Goal: Task Accomplishment & Management: Manage account settings

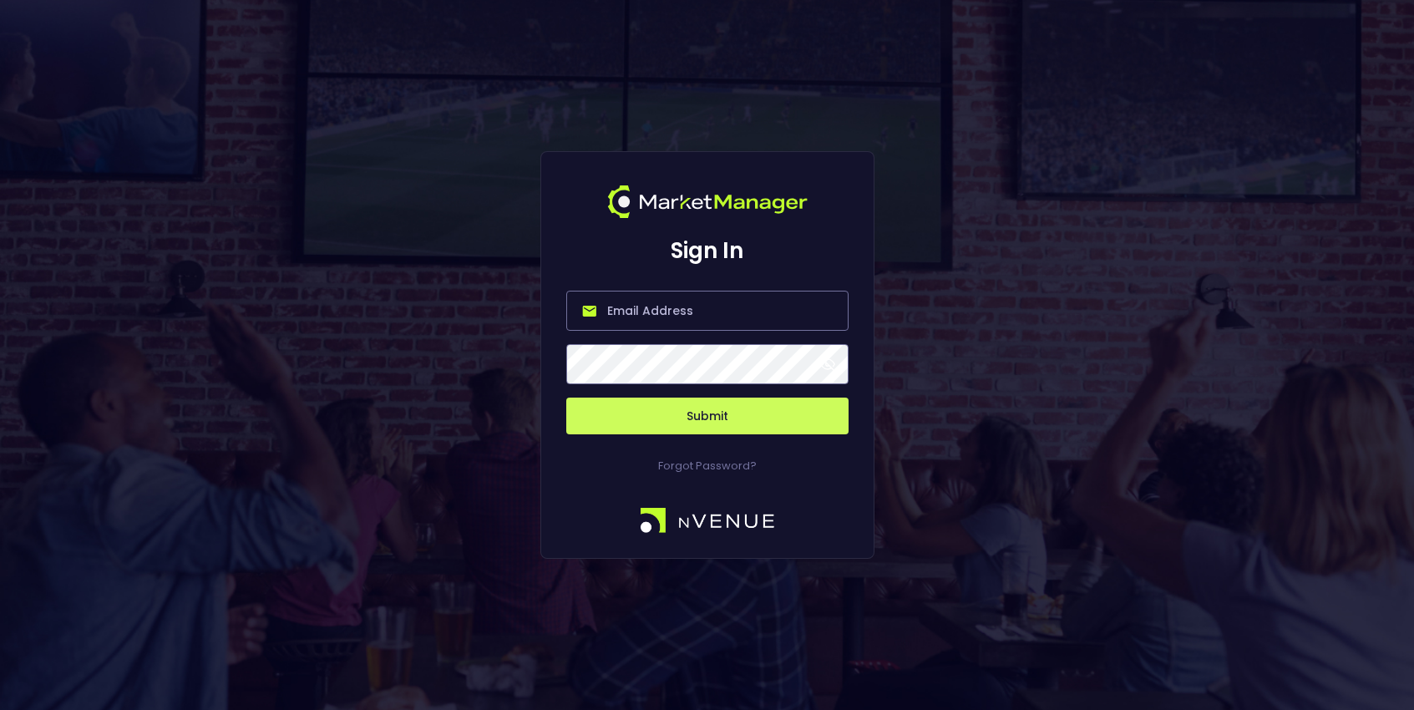
type input "[PERSON_NAME][EMAIL_ADDRESS][DOMAIN_NAME]"
click at [711, 428] on button "Submit" at bounding box center [707, 416] width 282 height 37
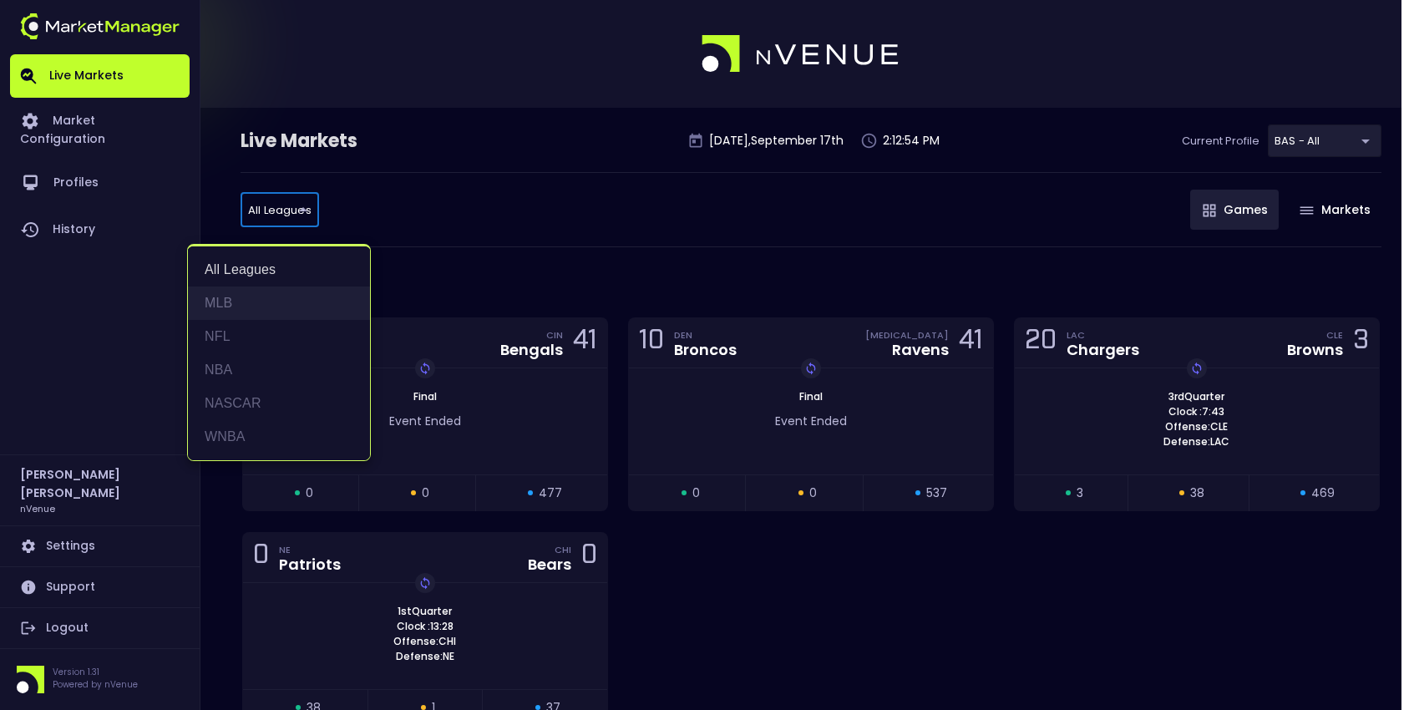
click at [266, 303] on li "MLB" at bounding box center [279, 302] width 182 height 33
type input "MLB"
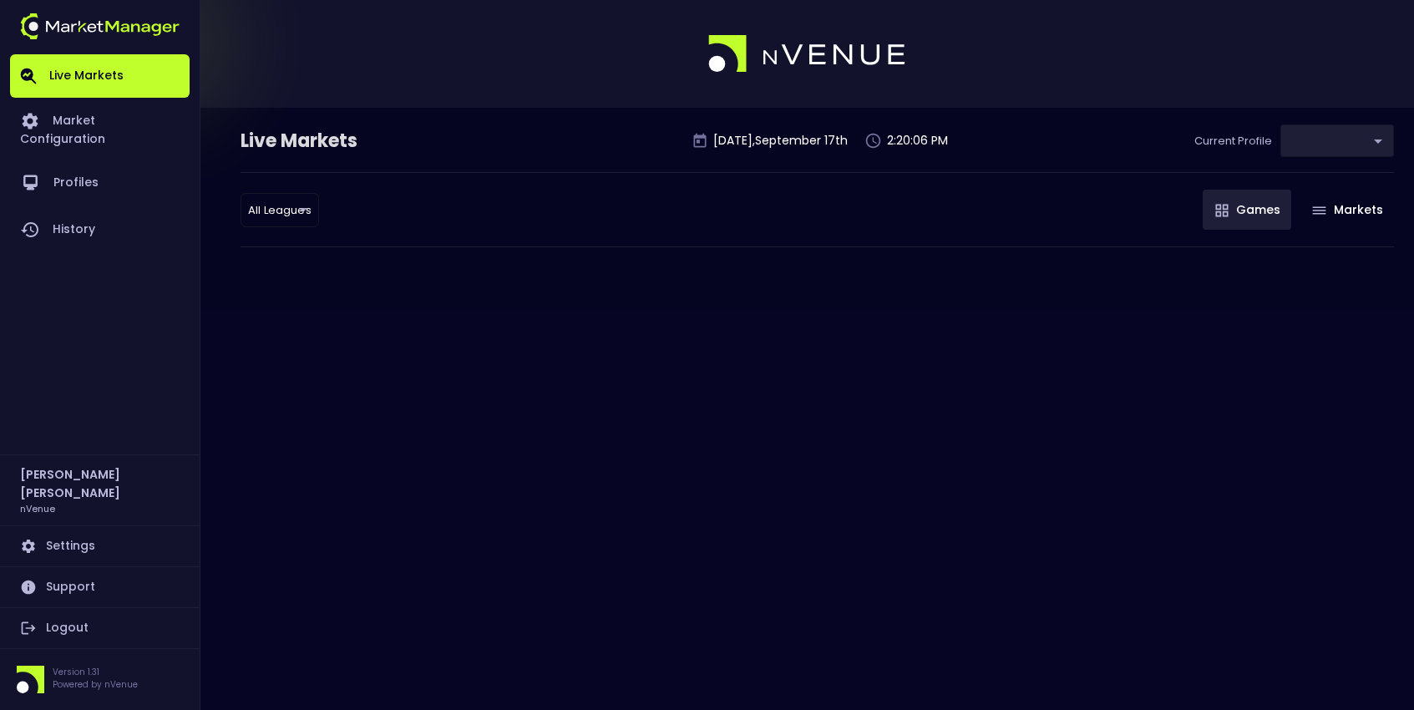
type input "0d810fa5-e353-4d9c-b11d-31f095cae871"
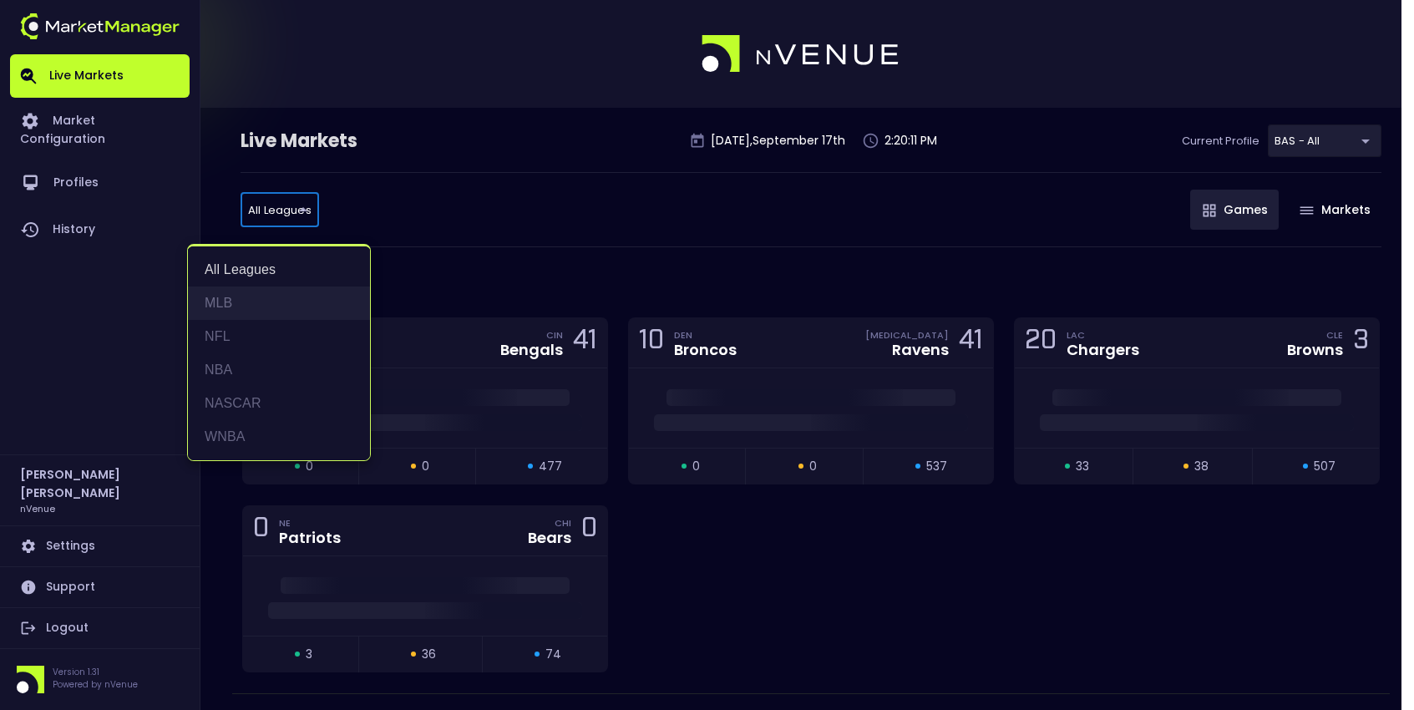
click at [226, 298] on li "MLB" at bounding box center [279, 302] width 182 height 33
type input "MLB"
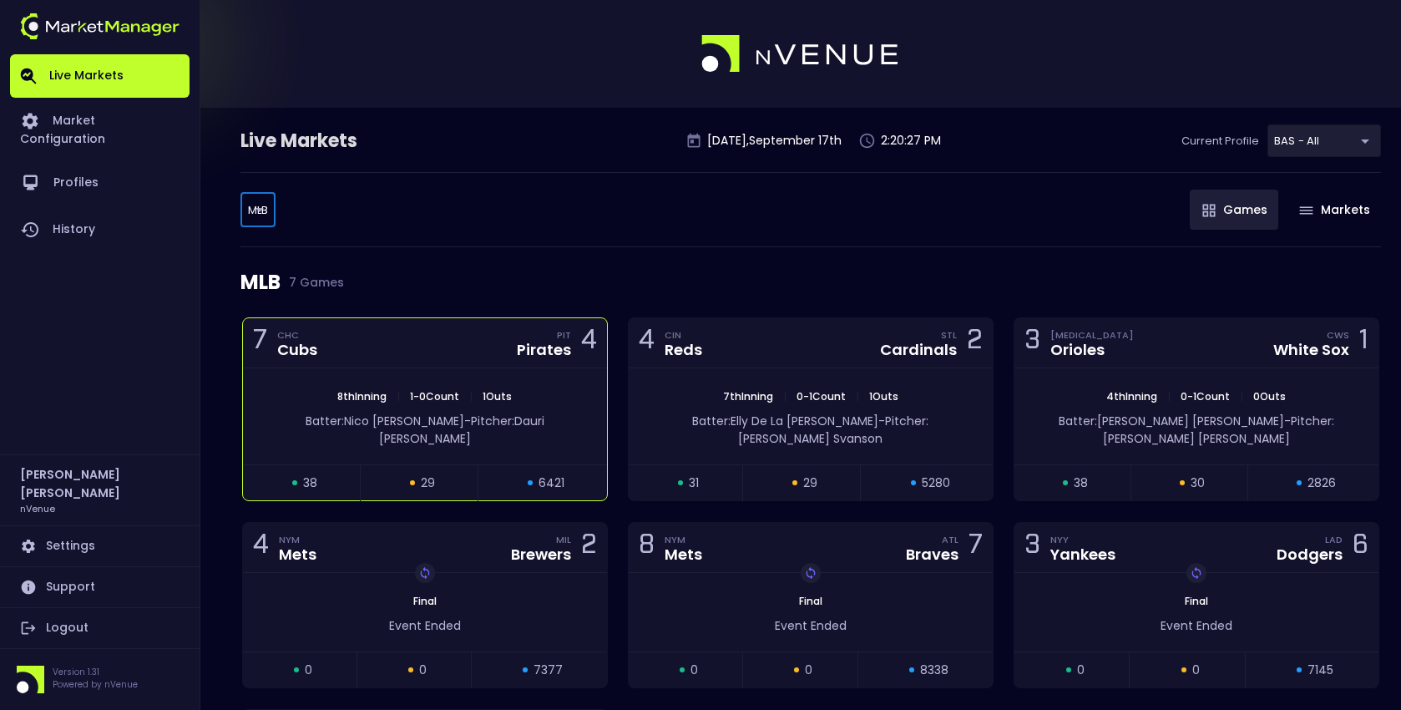
click at [438, 355] on div "7 CHC Cubs PIT Pirates 4" at bounding box center [425, 343] width 364 height 50
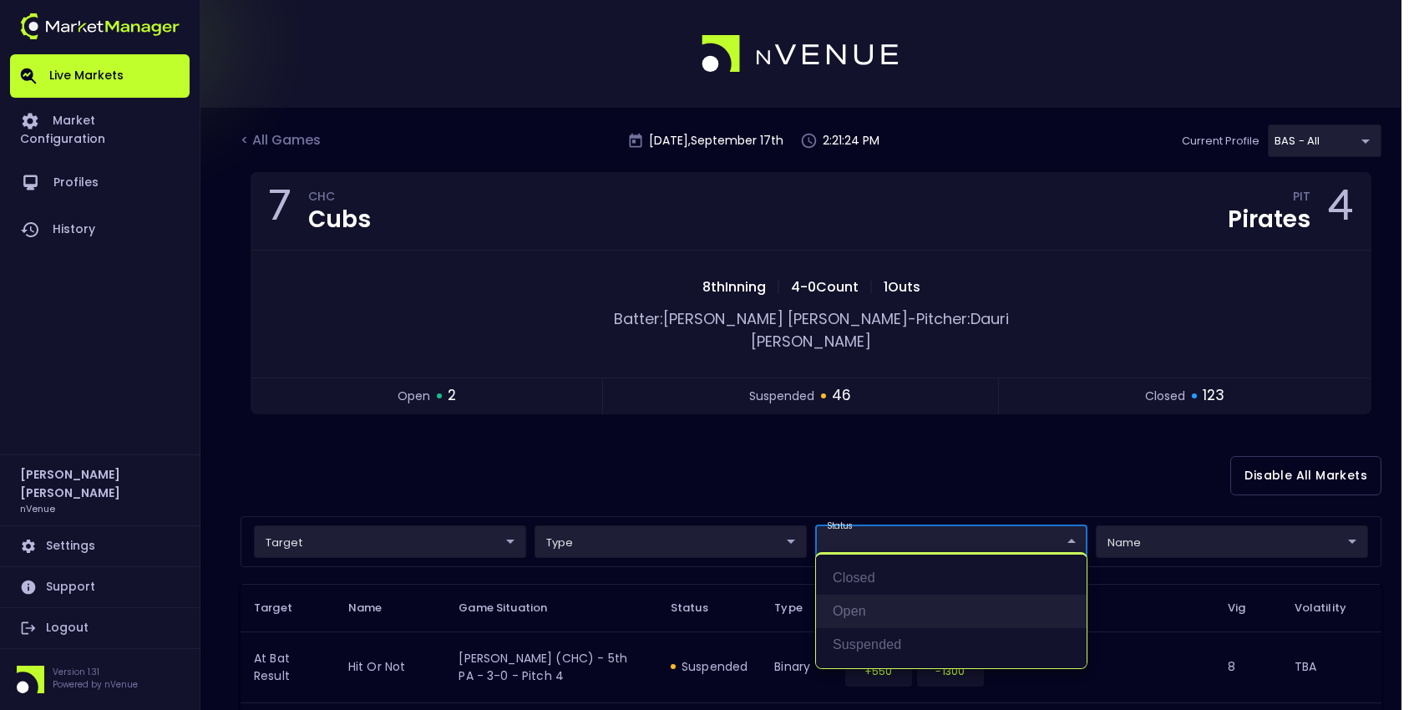
click at [866, 601] on li "open" at bounding box center [951, 611] width 271 height 33
type input "open"
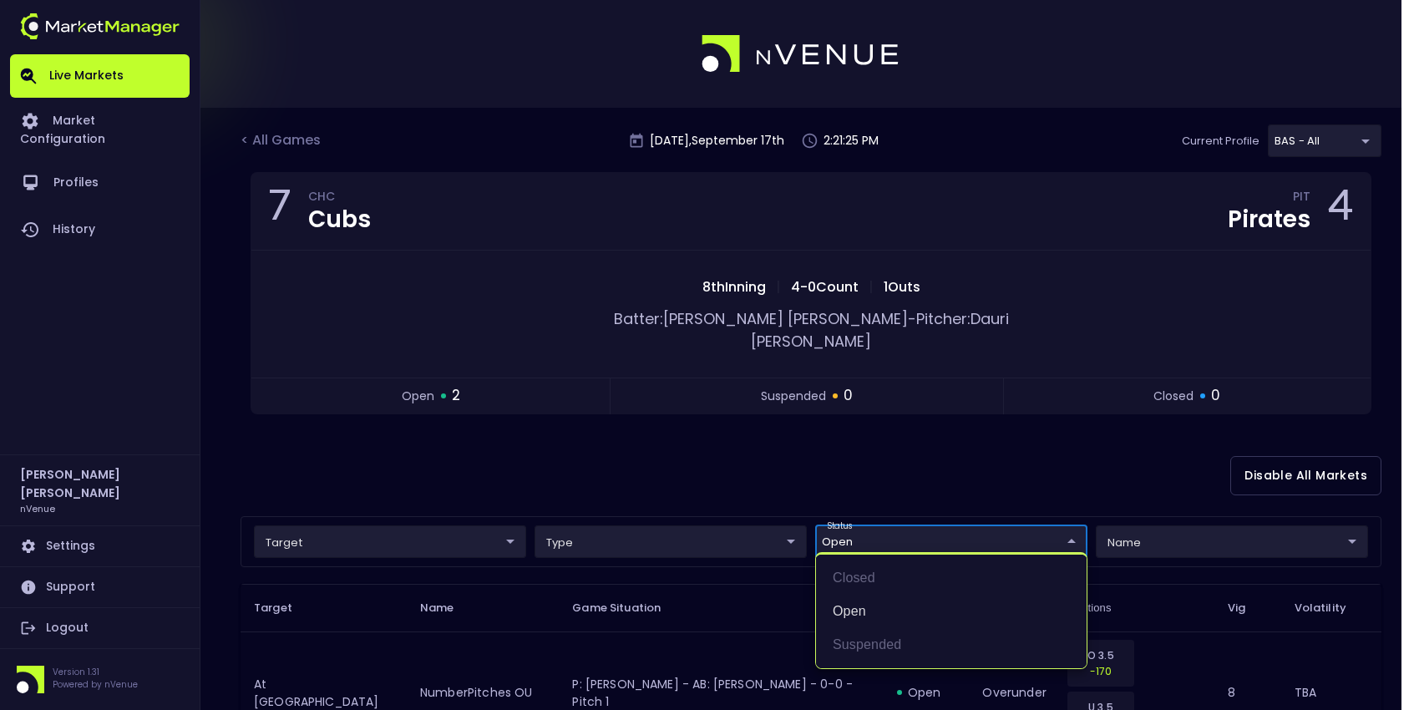
click at [855, 442] on div at bounding box center [707, 355] width 1414 height 710
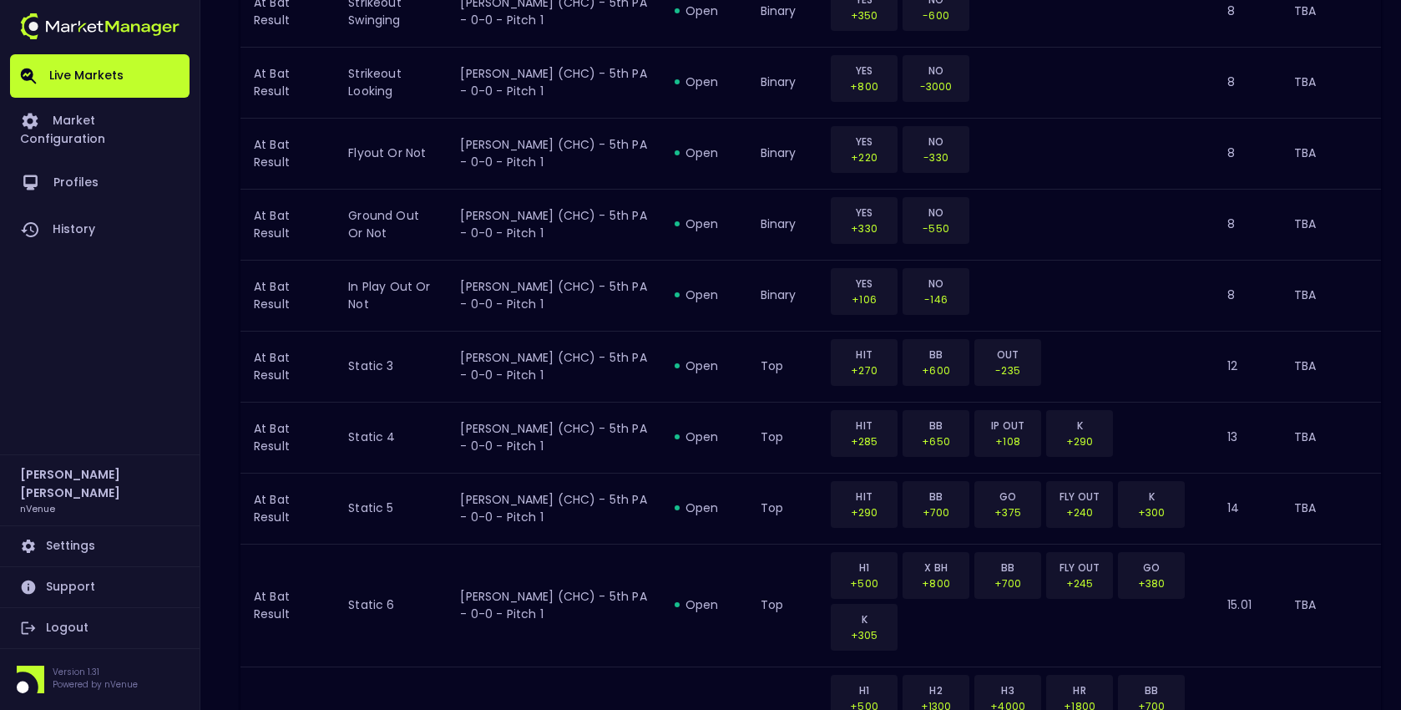
scroll to position [1913, 0]
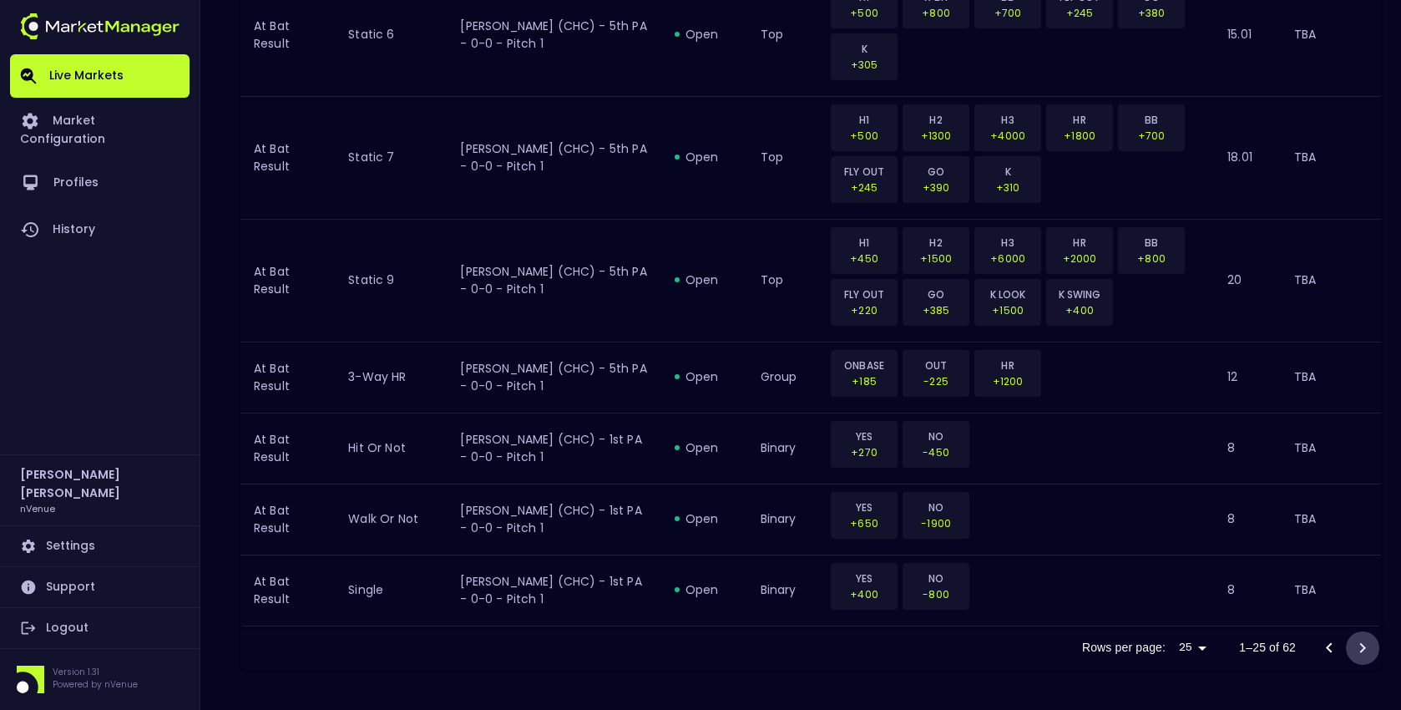
click at [1359, 647] on icon "Go to next page" at bounding box center [1363, 648] width 20 height 20
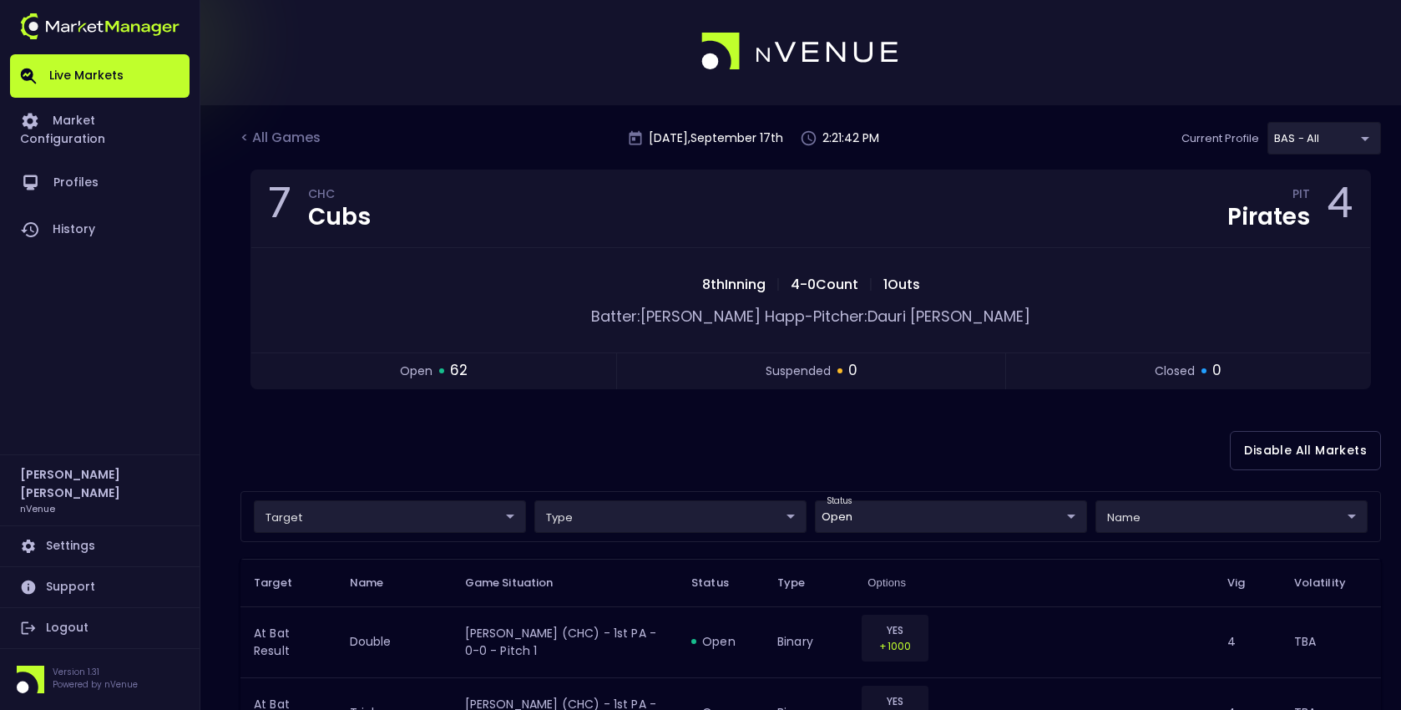
scroll to position [0, 0]
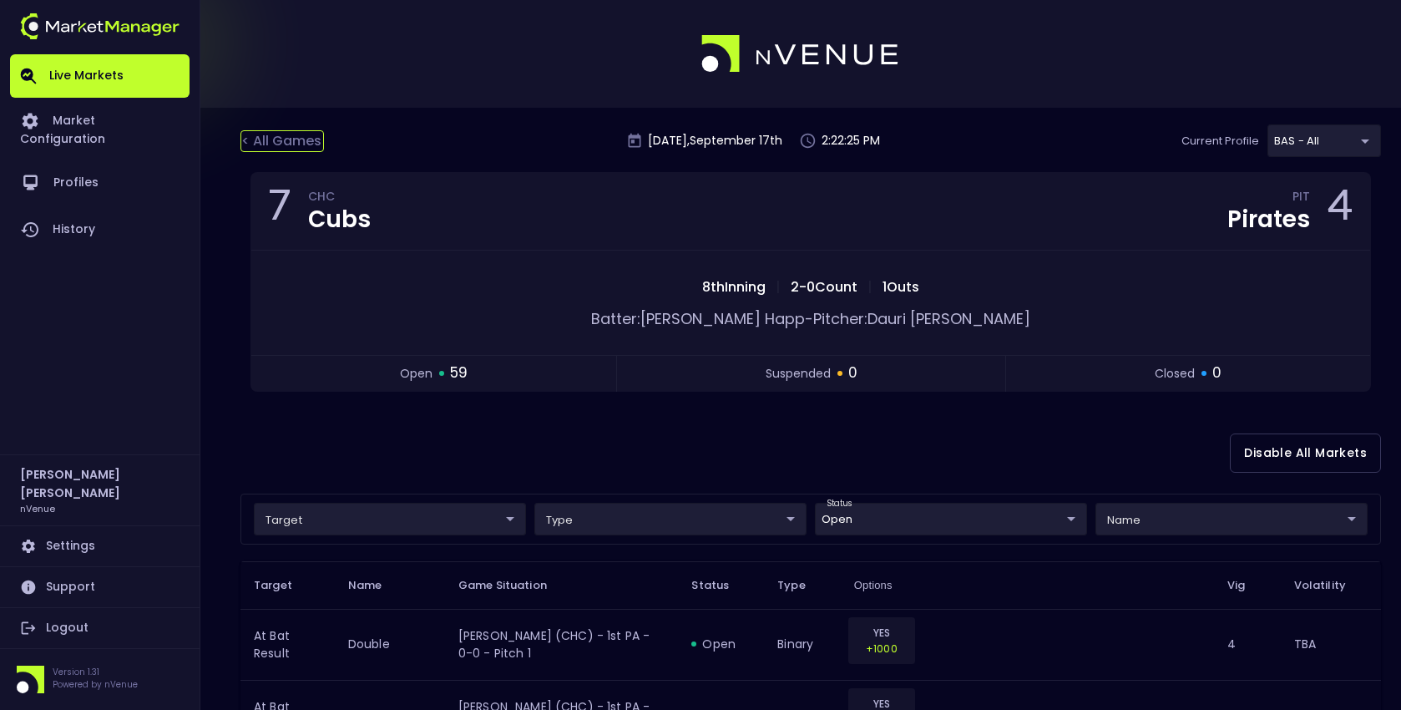
click at [291, 148] on div "< All Games" at bounding box center [283, 141] width 84 height 22
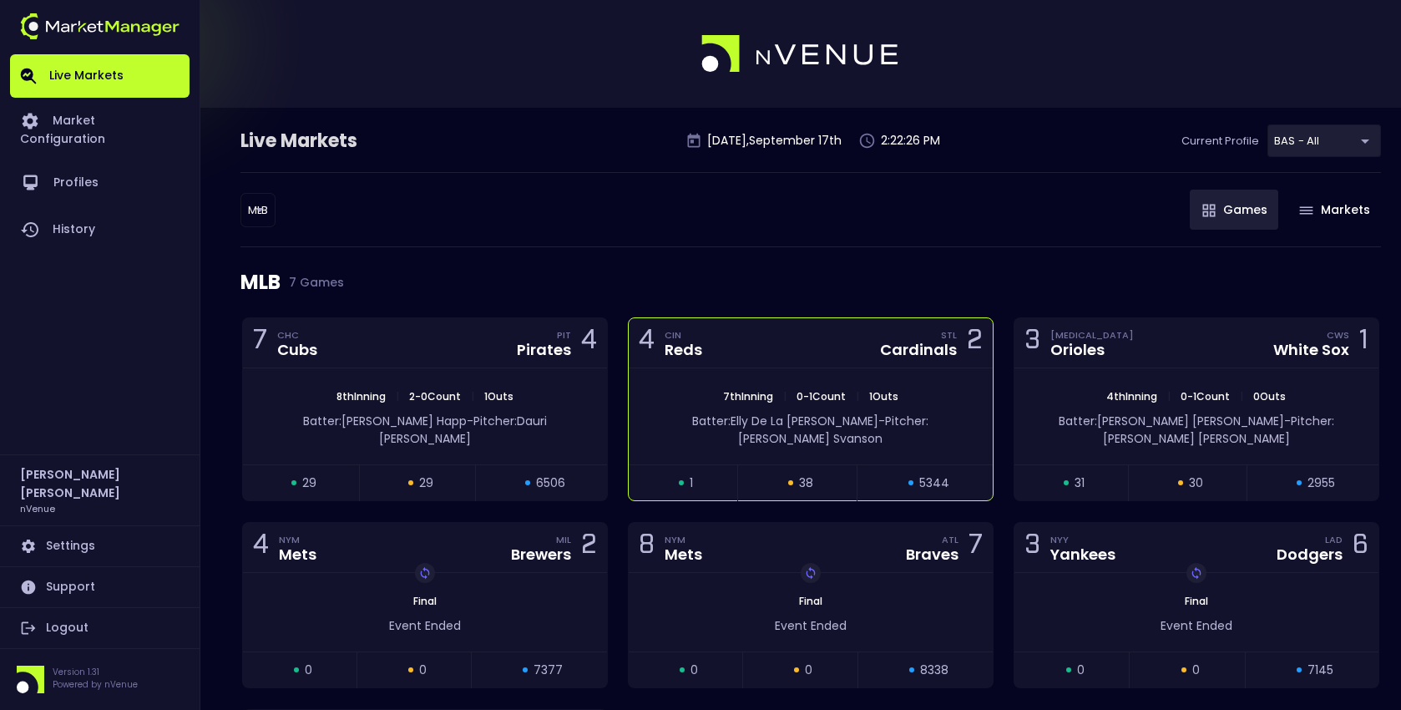
click at [805, 324] on div "4 CIN Reds STL Cardinals 2" at bounding box center [811, 343] width 364 height 50
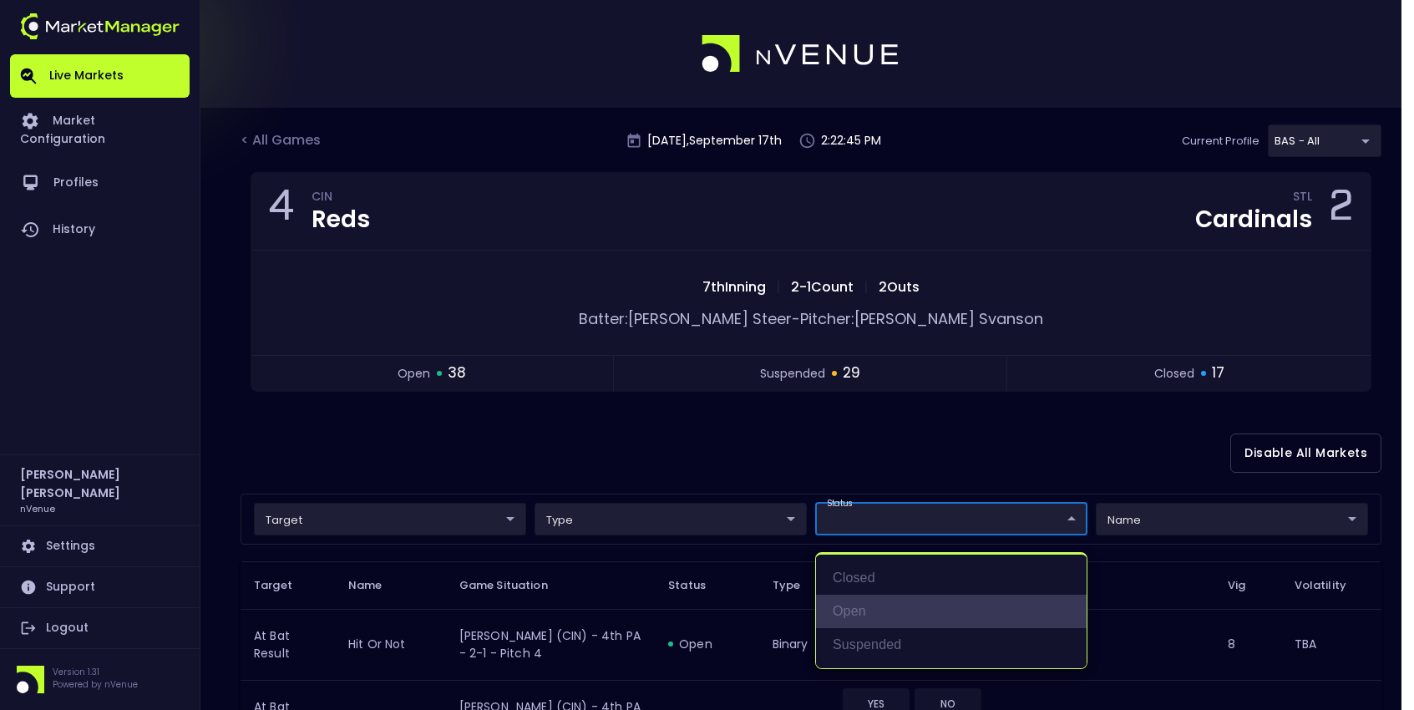
click at [894, 597] on li "open" at bounding box center [951, 611] width 271 height 33
type input "open"
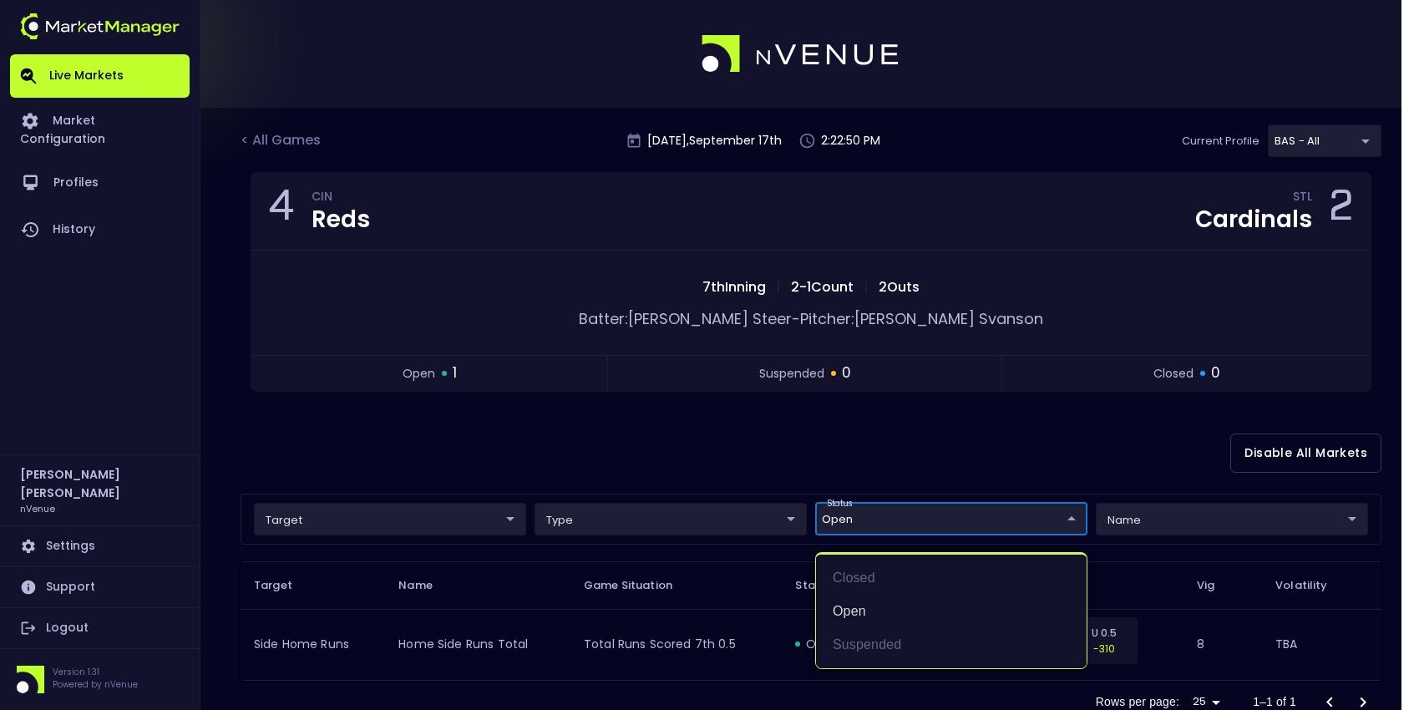
click at [702, 466] on div at bounding box center [707, 355] width 1414 height 710
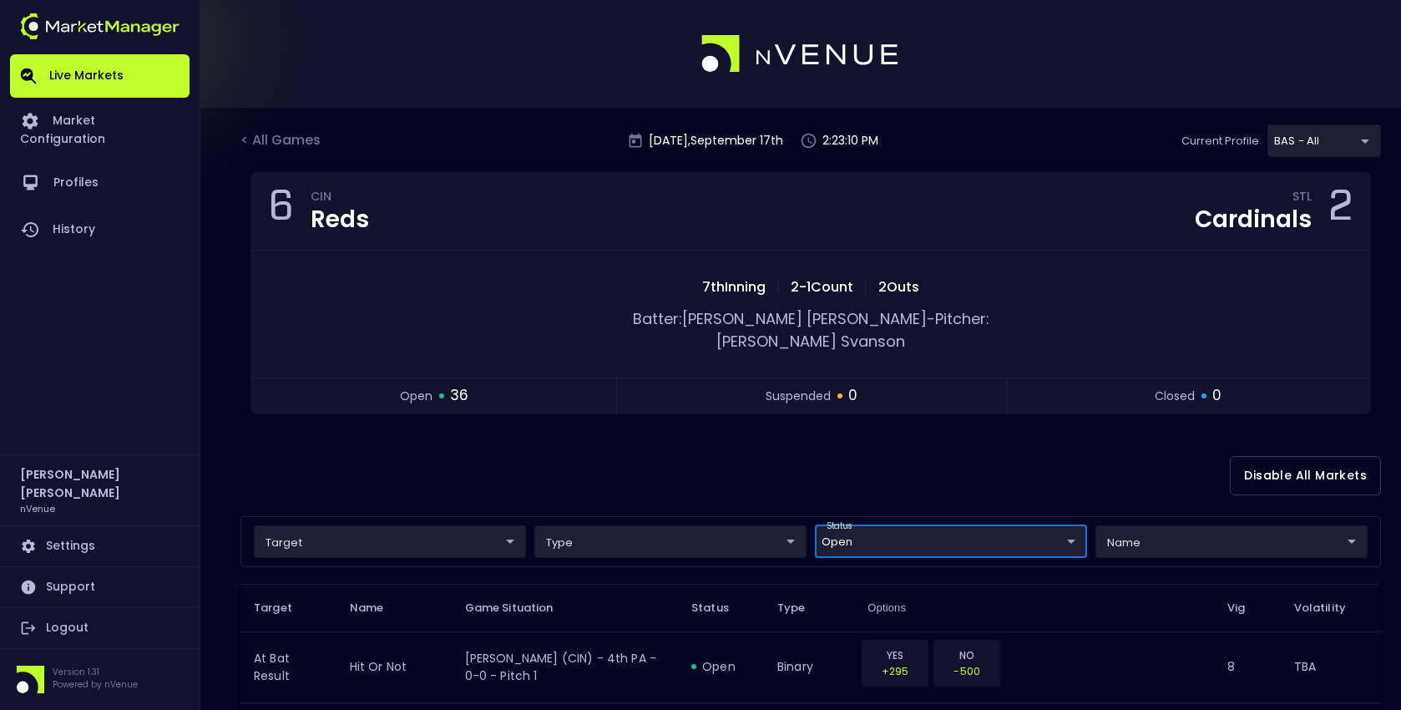
scroll to position [1913, 0]
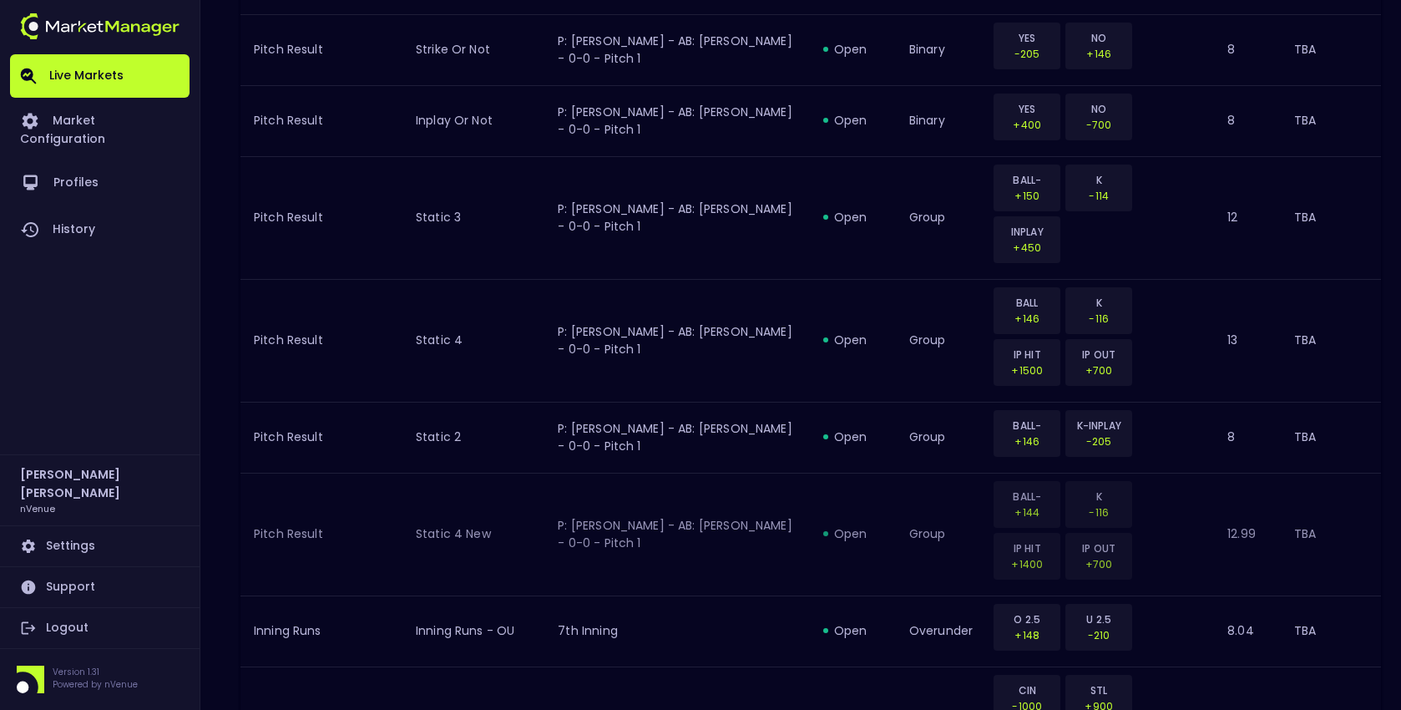
scroll to position [0, 0]
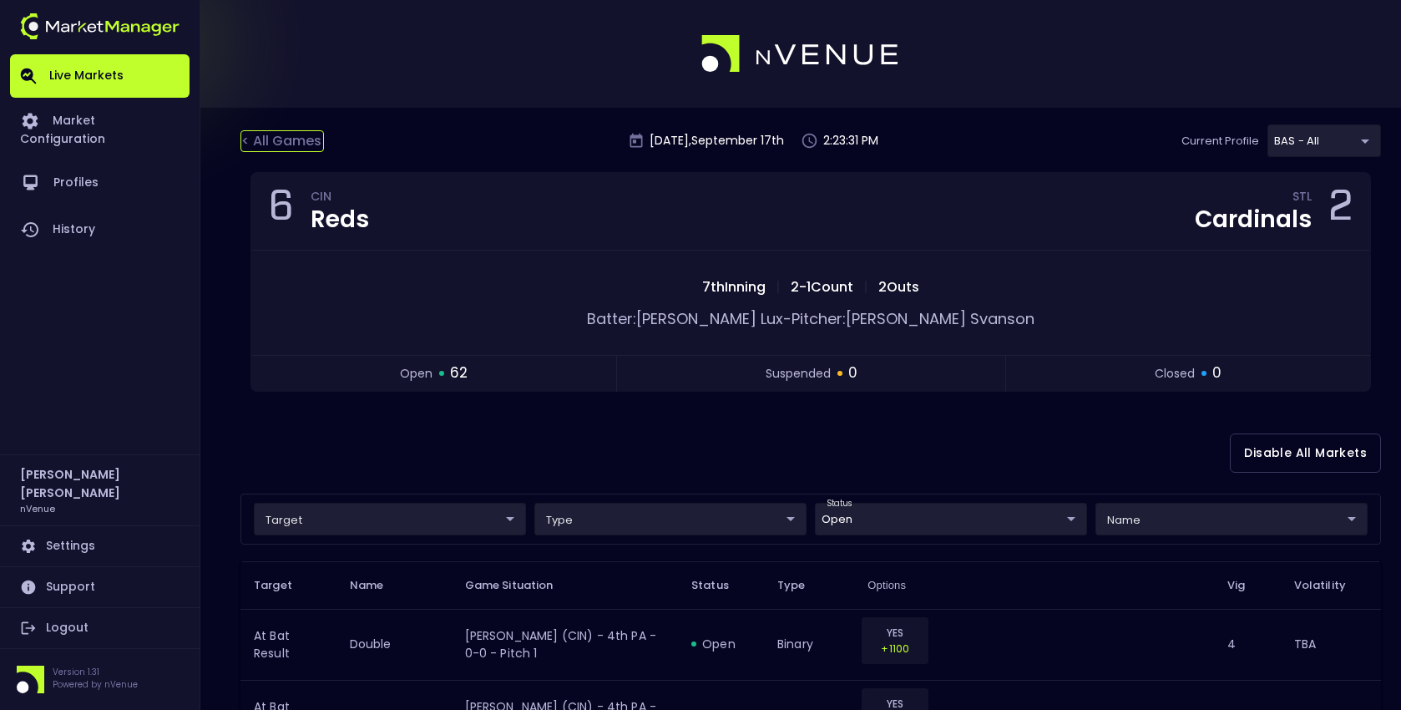
click at [280, 133] on div "< All Games" at bounding box center [283, 141] width 84 height 22
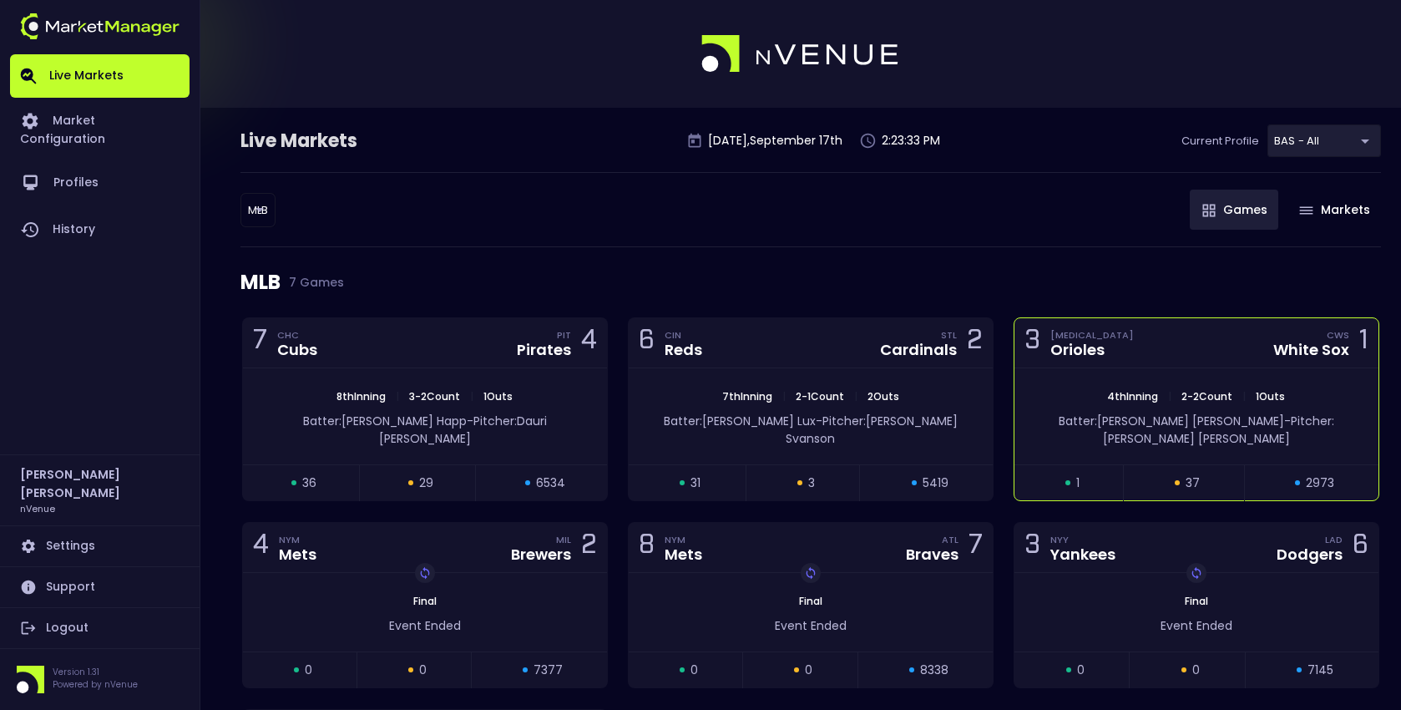
click at [1173, 349] on div "3 BAL Orioles CWS White Sox 1" at bounding box center [1197, 343] width 364 height 50
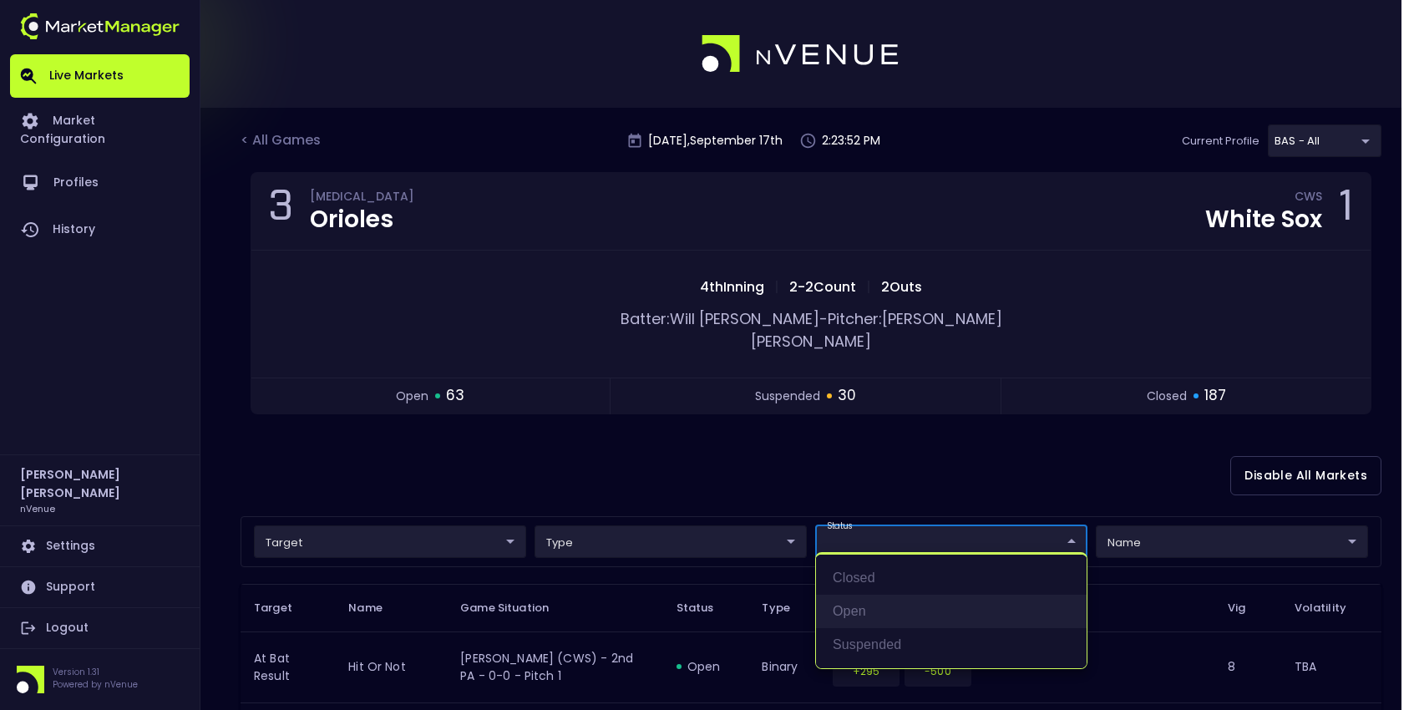
click at [837, 606] on li "open" at bounding box center [951, 611] width 271 height 33
type input "open"
click at [707, 423] on div at bounding box center [707, 355] width 1414 height 710
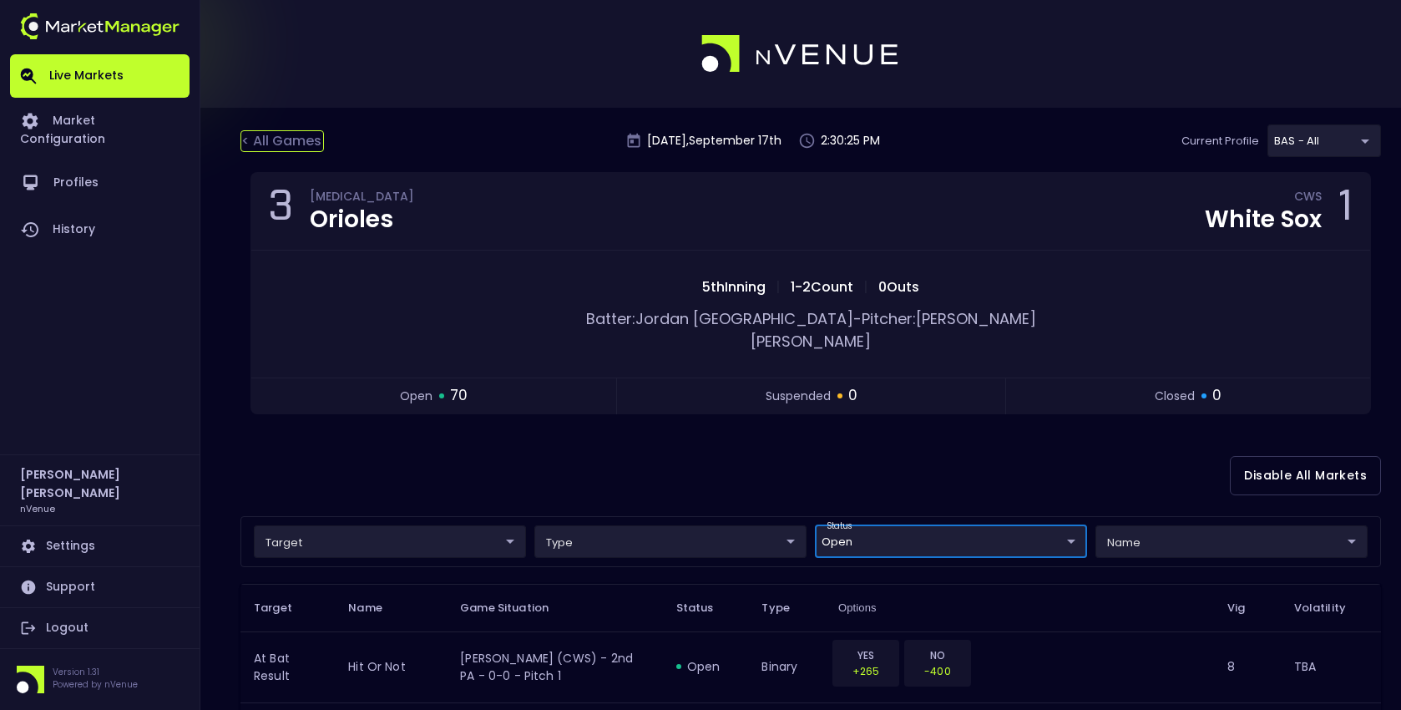
click at [301, 149] on div "< All Games" at bounding box center [283, 141] width 84 height 22
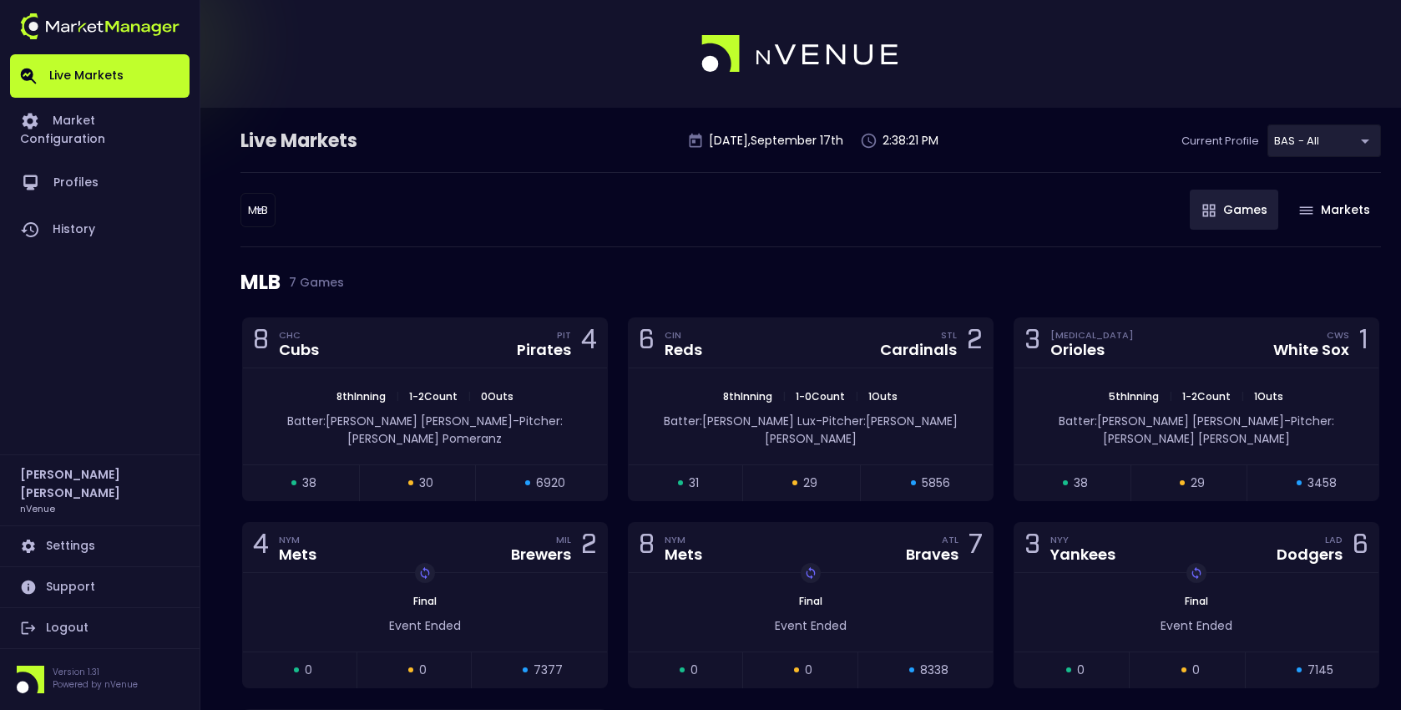
click at [261, 212] on body "Live Markets Market Configuration Profiles History Jerry Griffith nVenue Settin…" at bounding box center [700, 488] width 1401 height 977
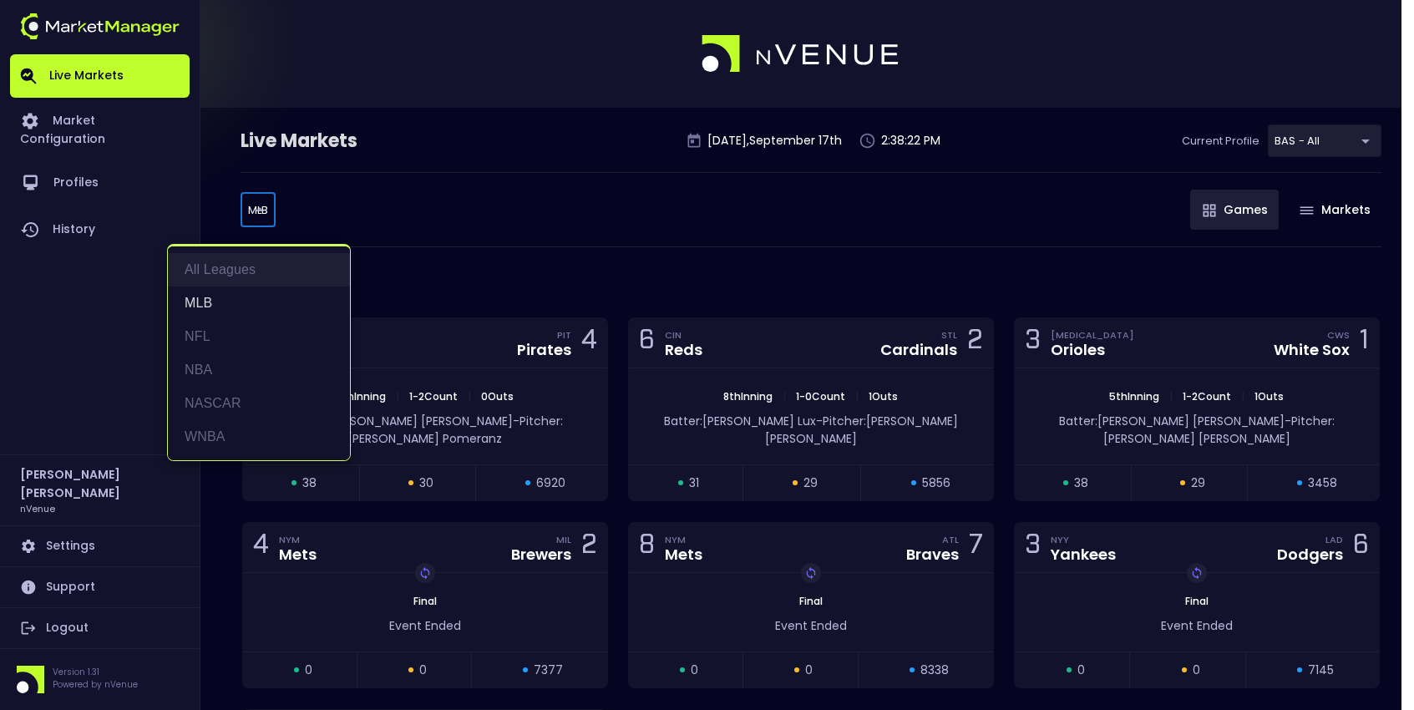
click at [251, 275] on li "All Leagues" at bounding box center [259, 269] width 182 height 33
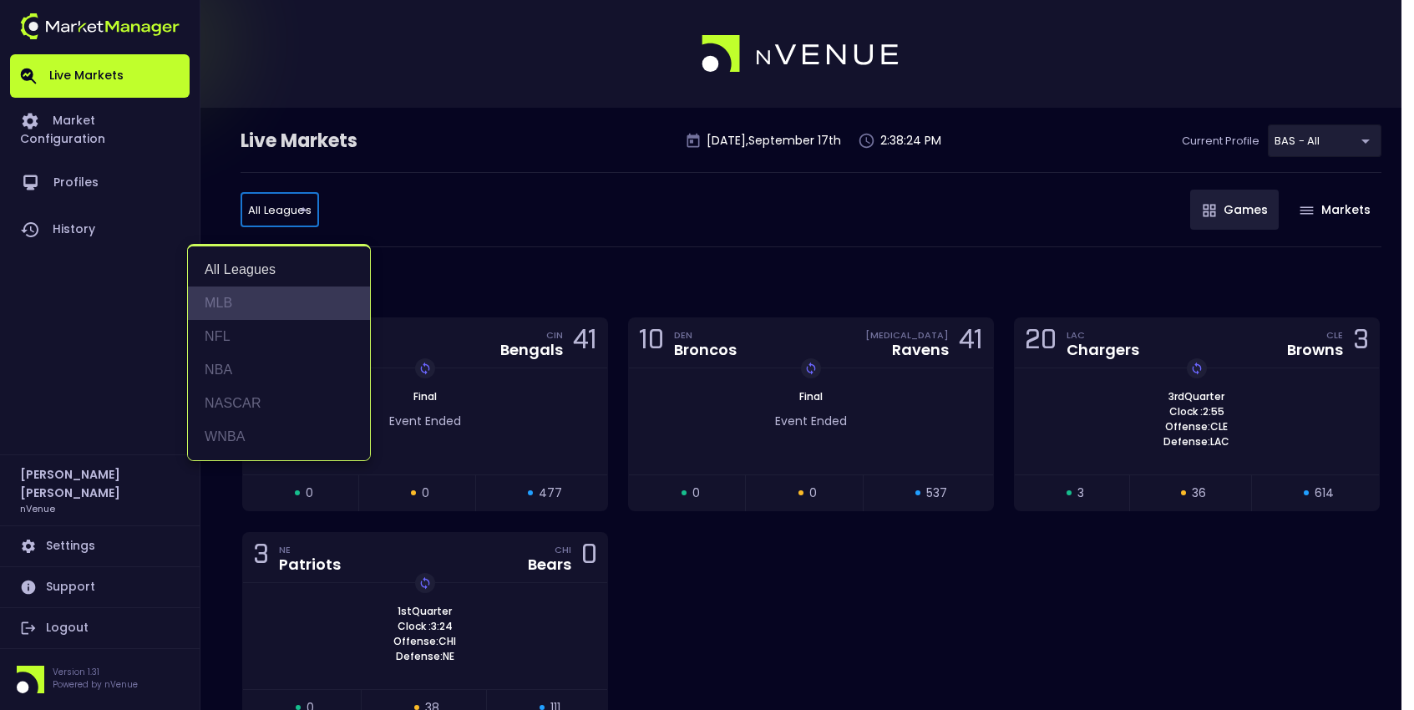
click at [246, 300] on li "MLB" at bounding box center [279, 302] width 182 height 33
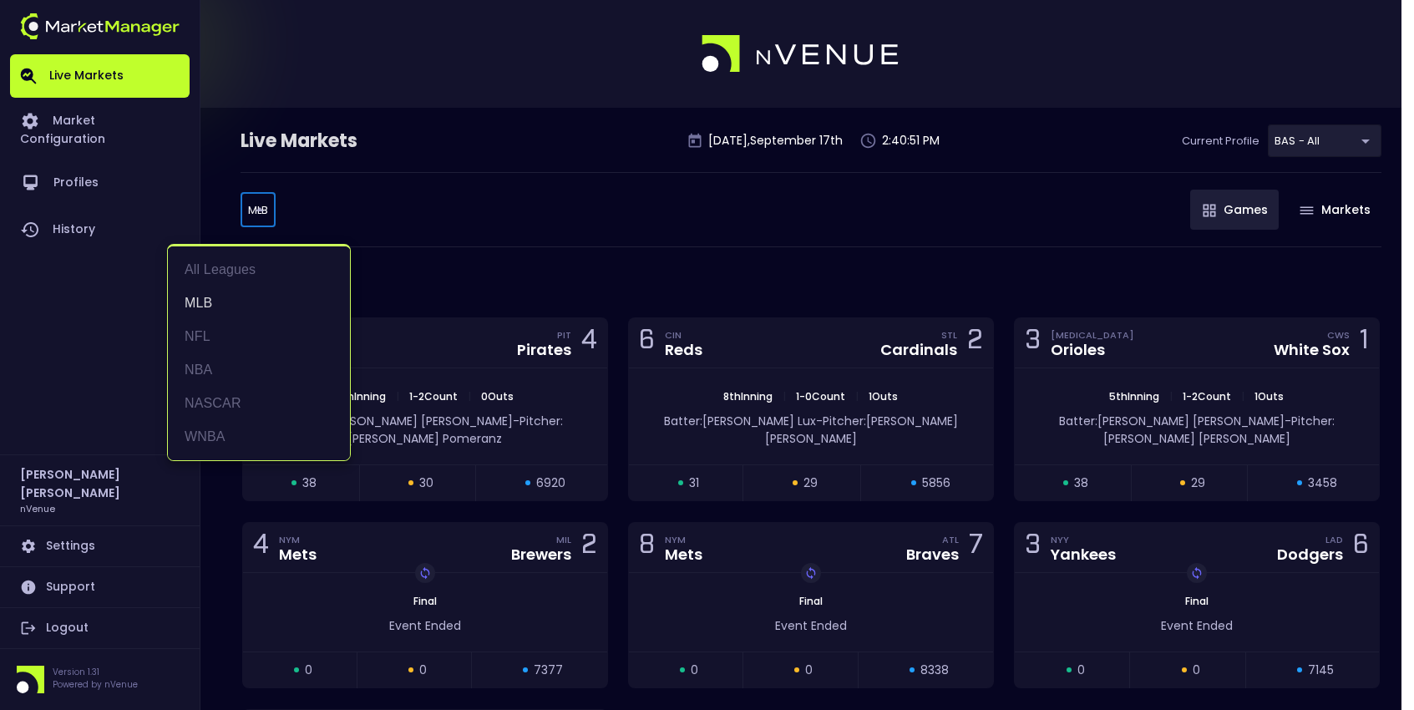
click at [259, 210] on body "Live Markets Market Configuration Profiles History Jerry Griffith nVenue Settin…" at bounding box center [707, 488] width 1414 height 977
click at [283, 269] on li "All Leagues" at bounding box center [259, 269] width 182 height 33
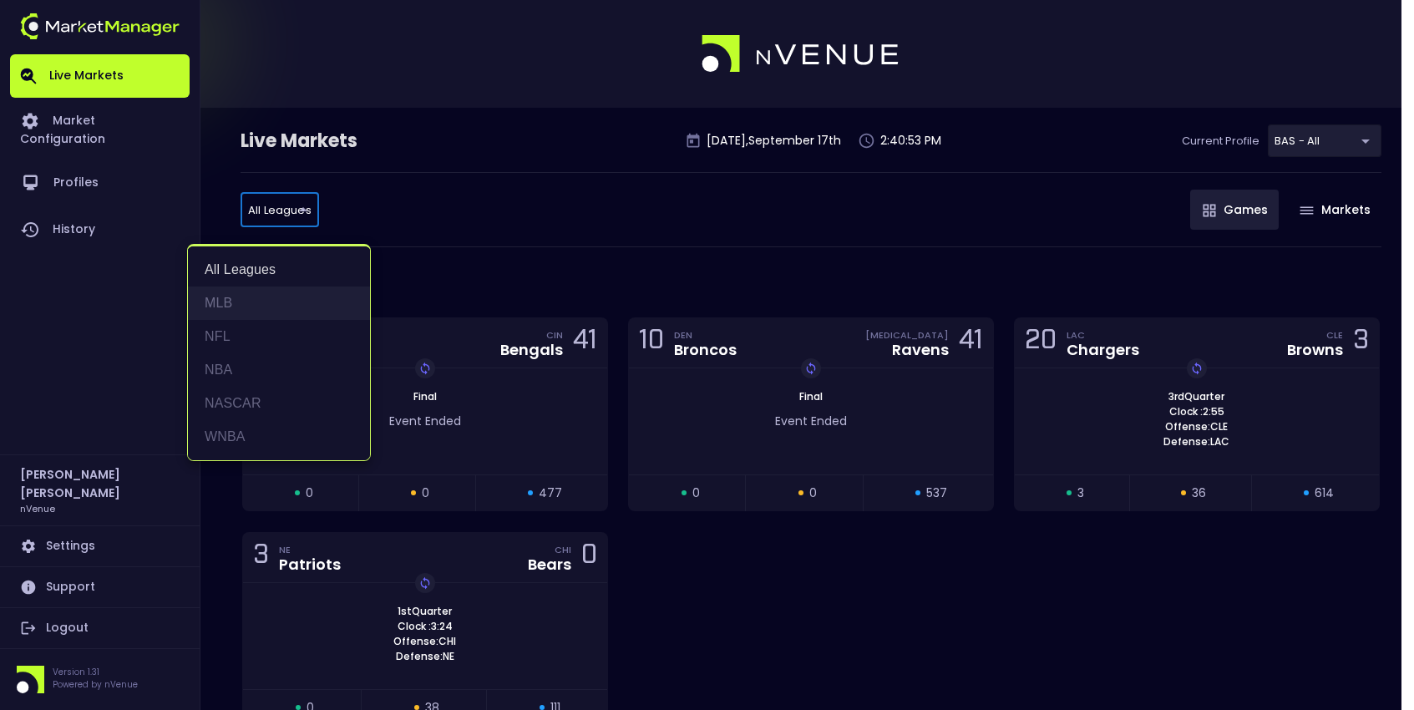
click at [265, 289] on li "MLB" at bounding box center [279, 302] width 182 height 33
type input "MLB"
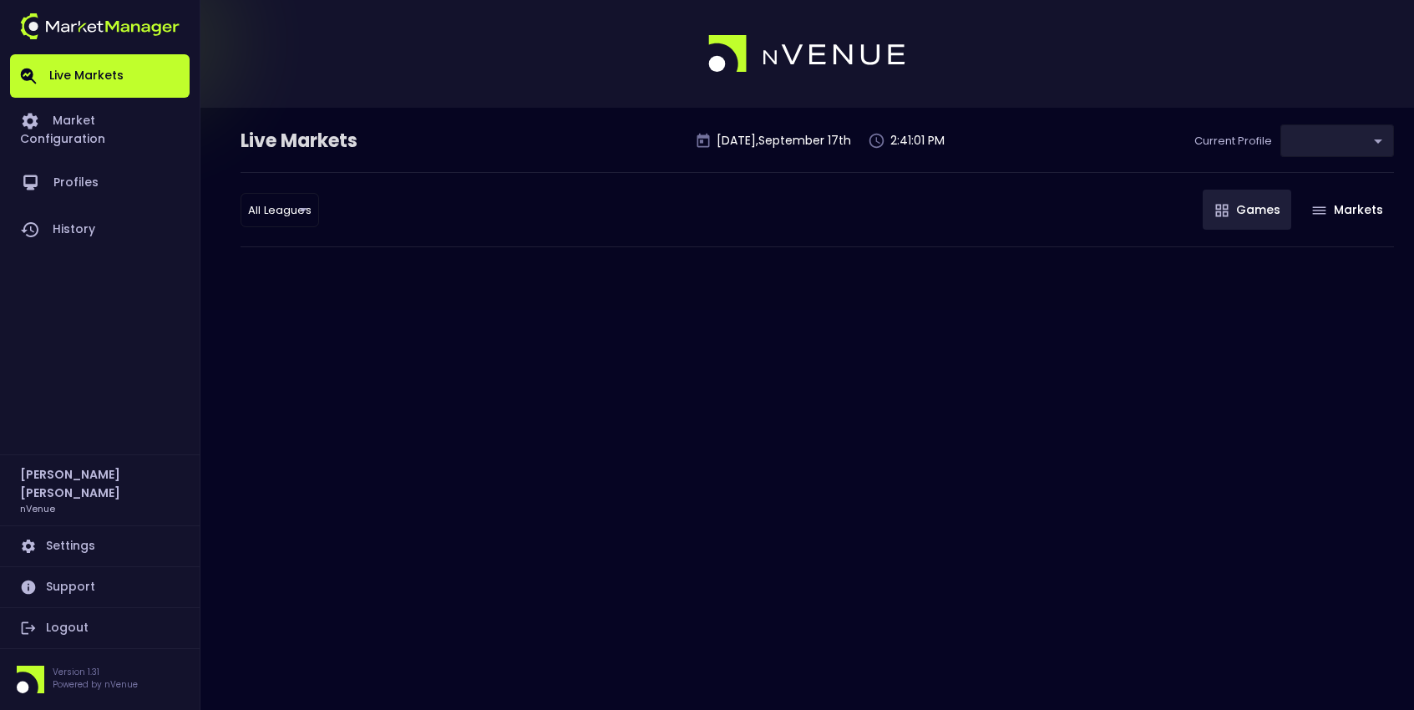
type input "0d810fa5-e353-4d9c-b11d-31f095cae871"
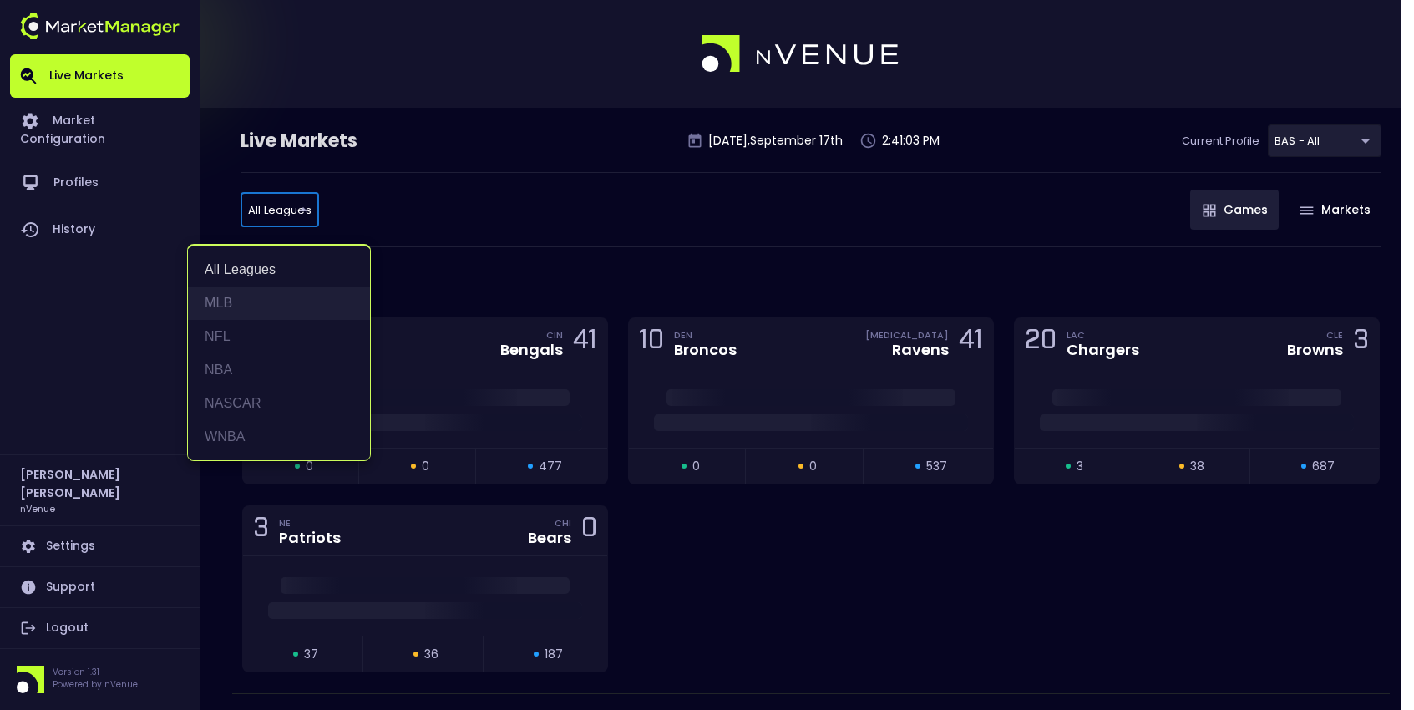
drag, startPoint x: 271, startPoint y: 281, endPoint x: 254, endPoint y: 291, distance: 20.2
click at [271, 282] on li "All Leagues" at bounding box center [279, 269] width 182 height 33
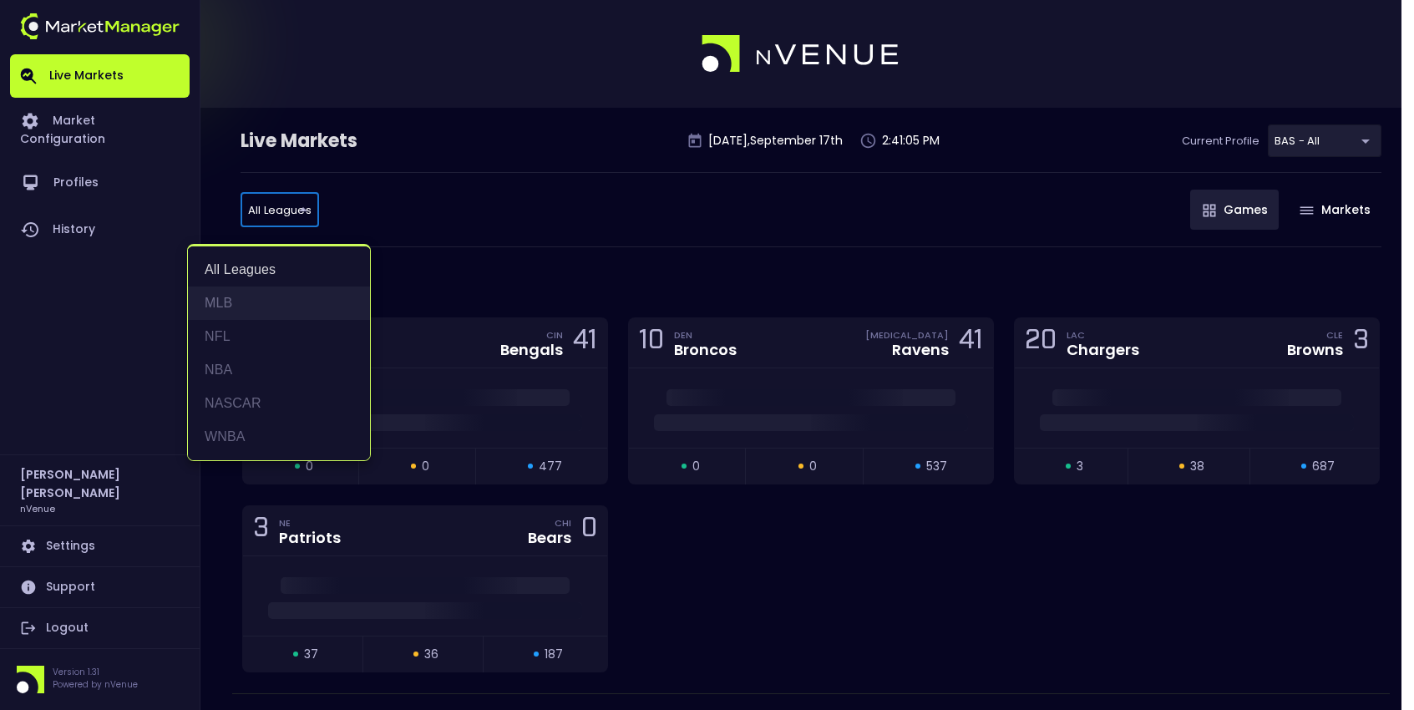
click at [226, 291] on li "MLB" at bounding box center [279, 302] width 182 height 33
type input "MLB"
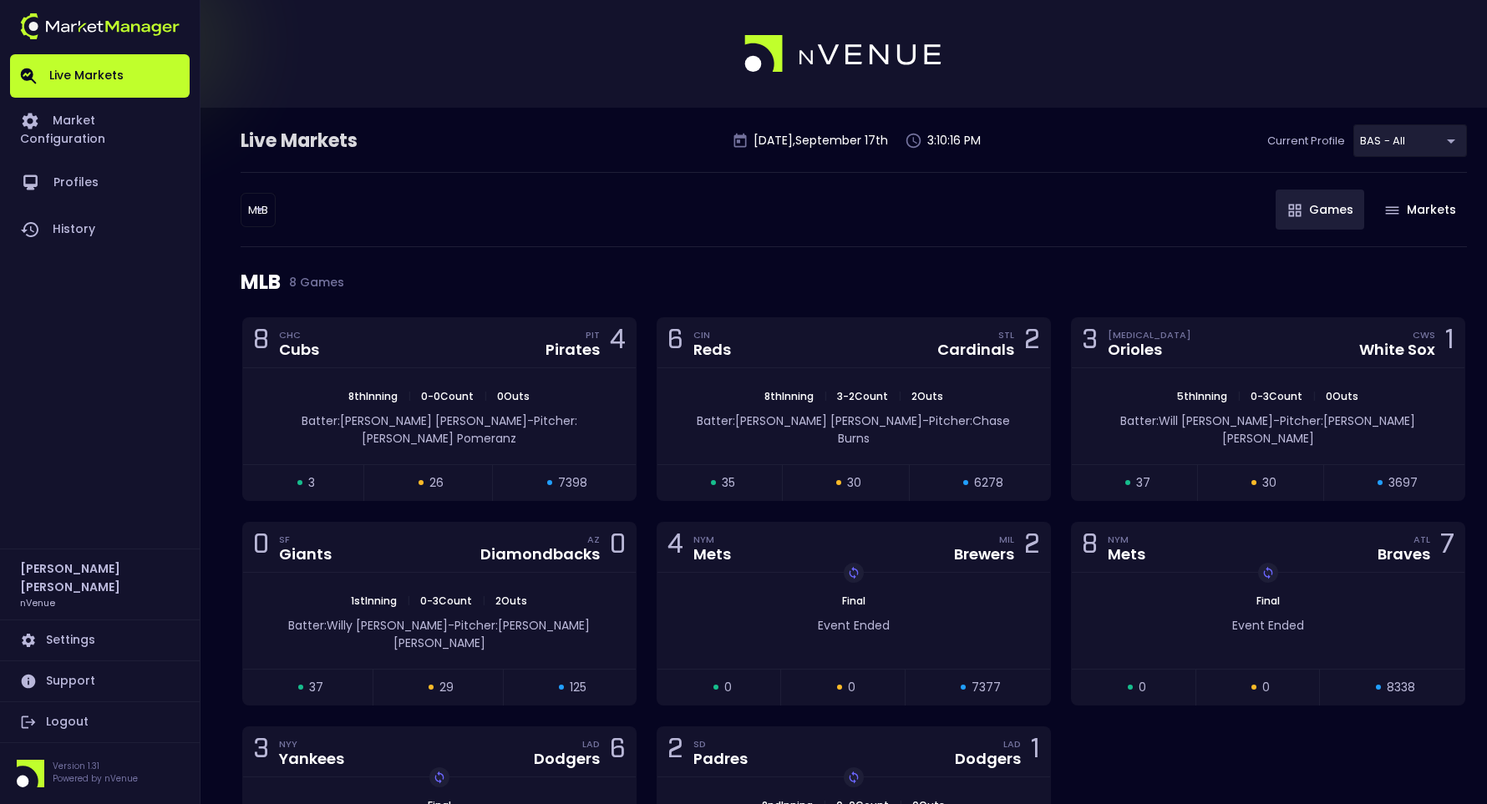
click at [554, 241] on div "MLB MLB ​ Games Markets" at bounding box center [854, 209] width 1226 height 75
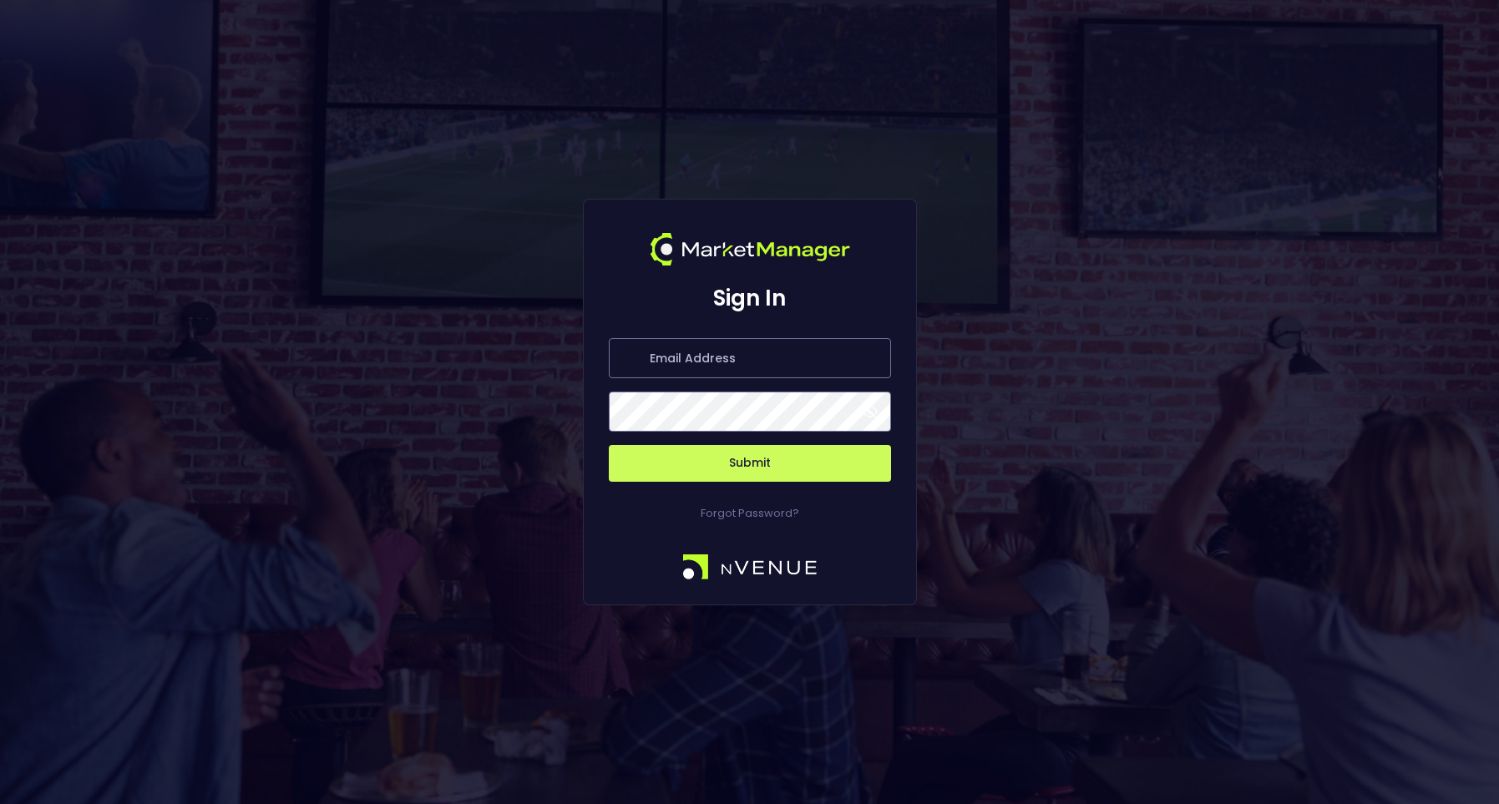
type input "[PERSON_NAME][EMAIL_ADDRESS][DOMAIN_NAME]"
click at [721, 465] on button "Submit" at bounding box center [750, 463] width 282 height 37
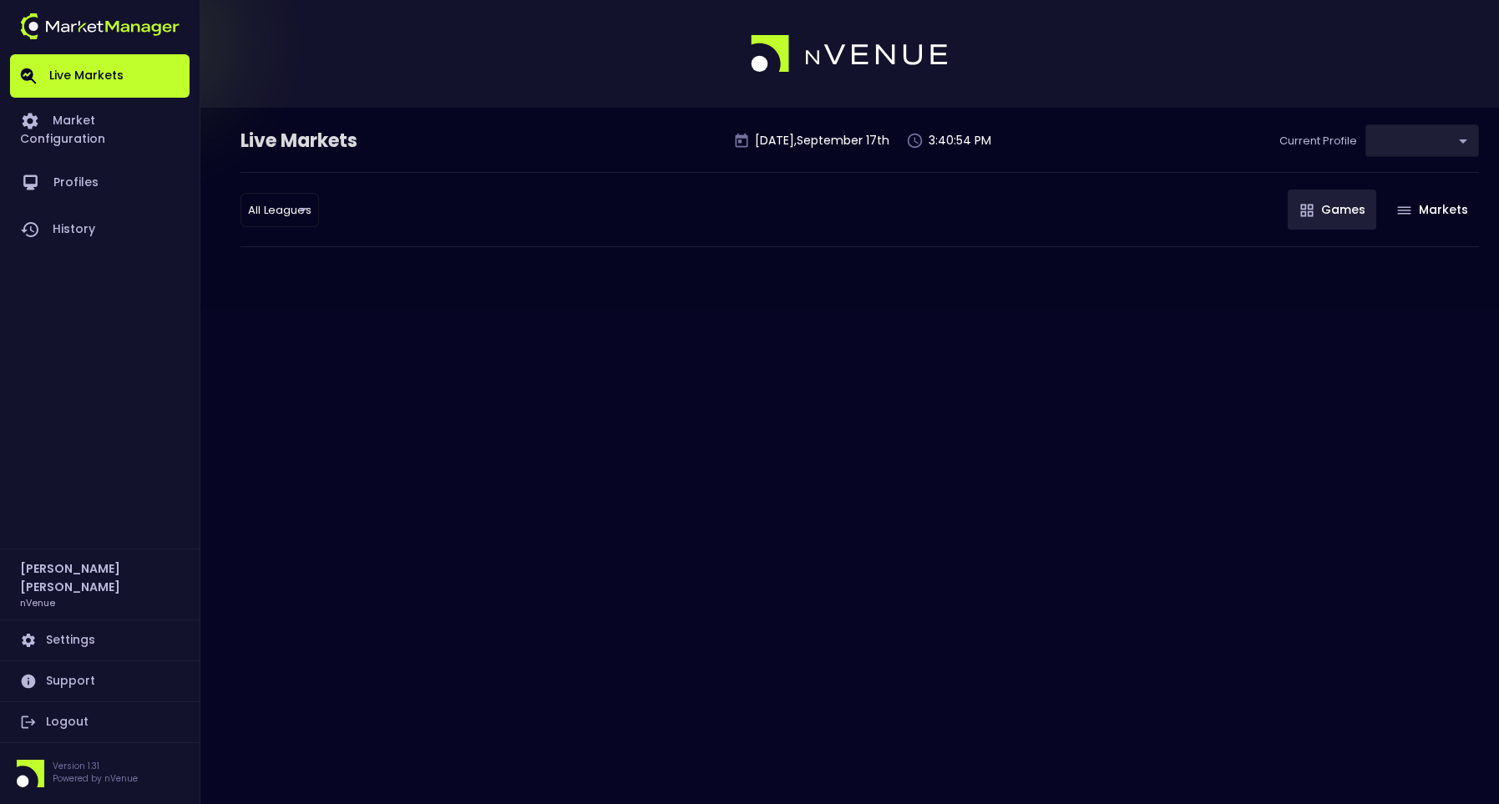
type input "0d810fa5-e353-4d9c-b11d-31f095cae871"
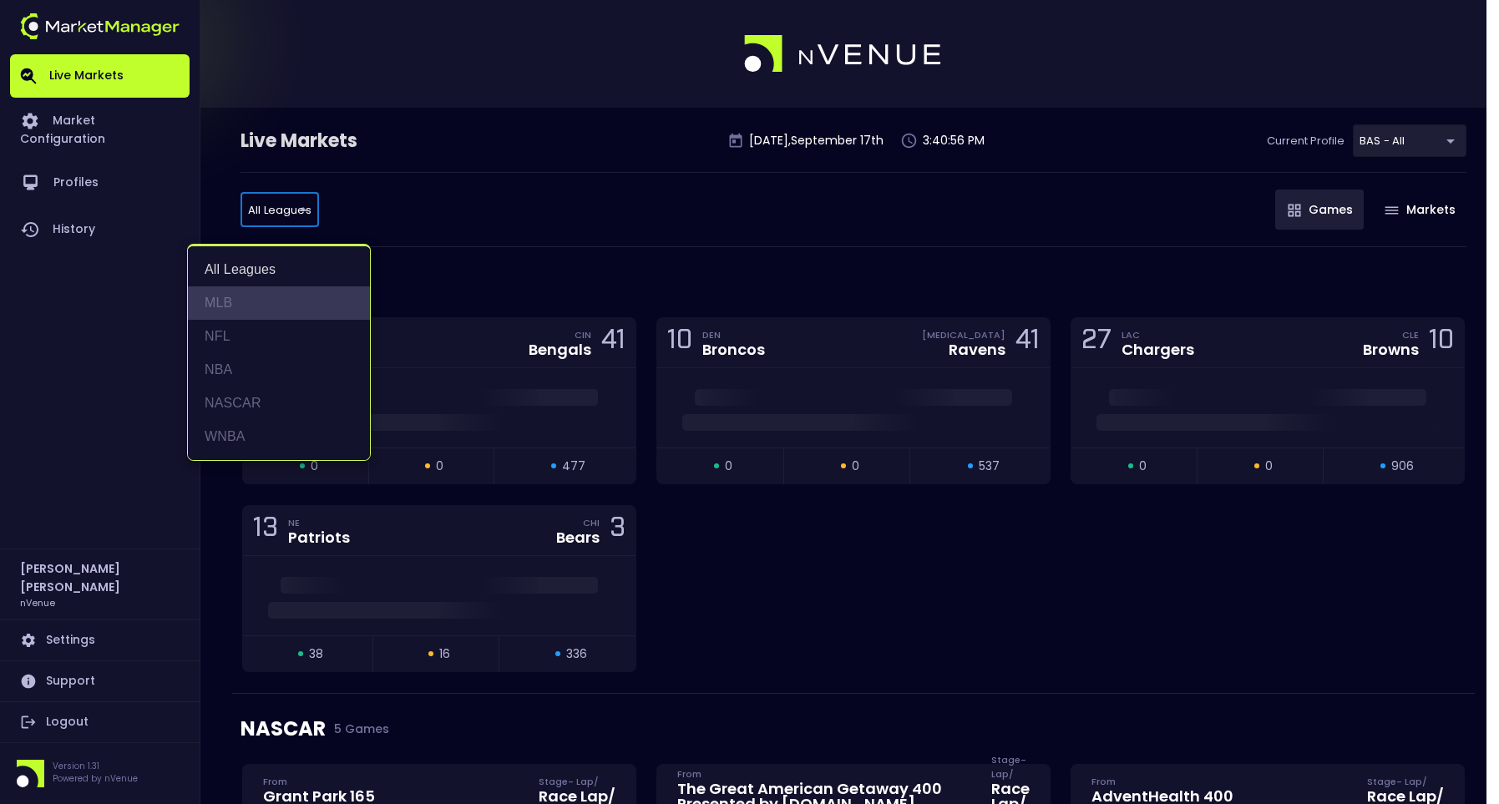
click at [255, 299] on li "MLB" at bounding box center [279, 302] width 182 height 33
type input "MLB"
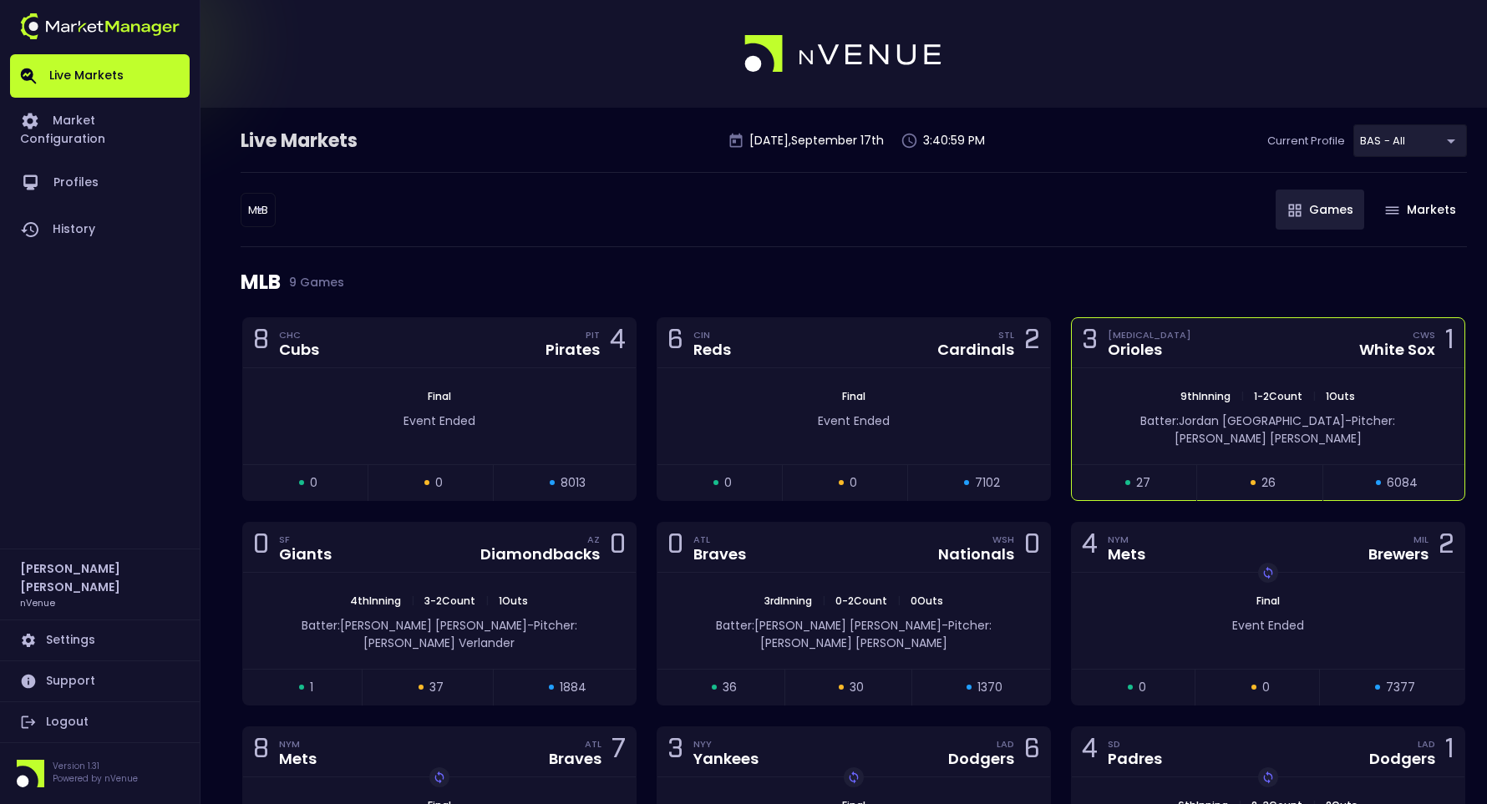
click at [1275, 330] on div "3 BAL Orioles CWS White Sox 1" at bounding box center [1268, 343] width 393 height 50
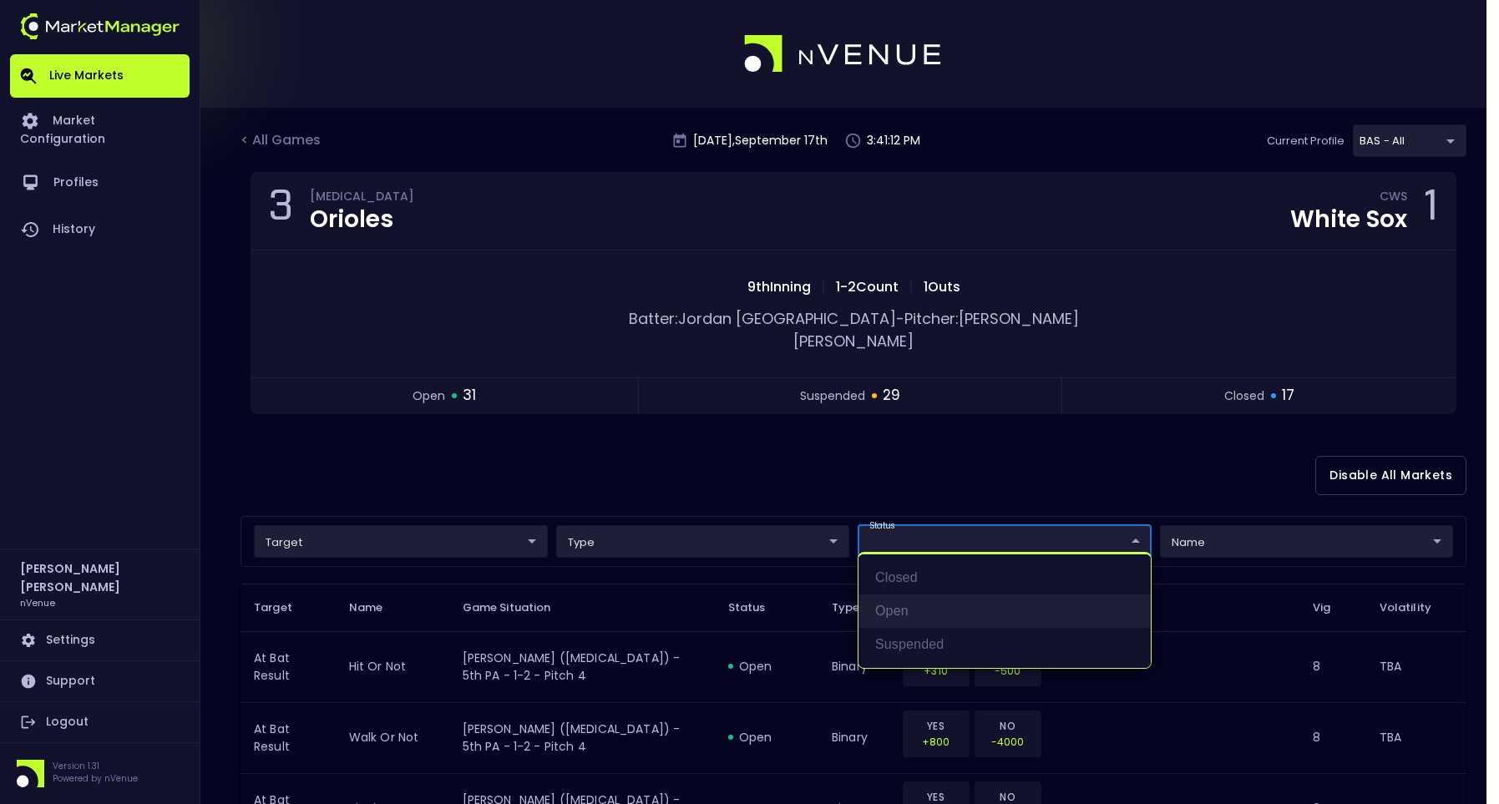
click at [898, 607] on li "open" at bounding box center [1005, 611] width 292 height 33
type input "open"
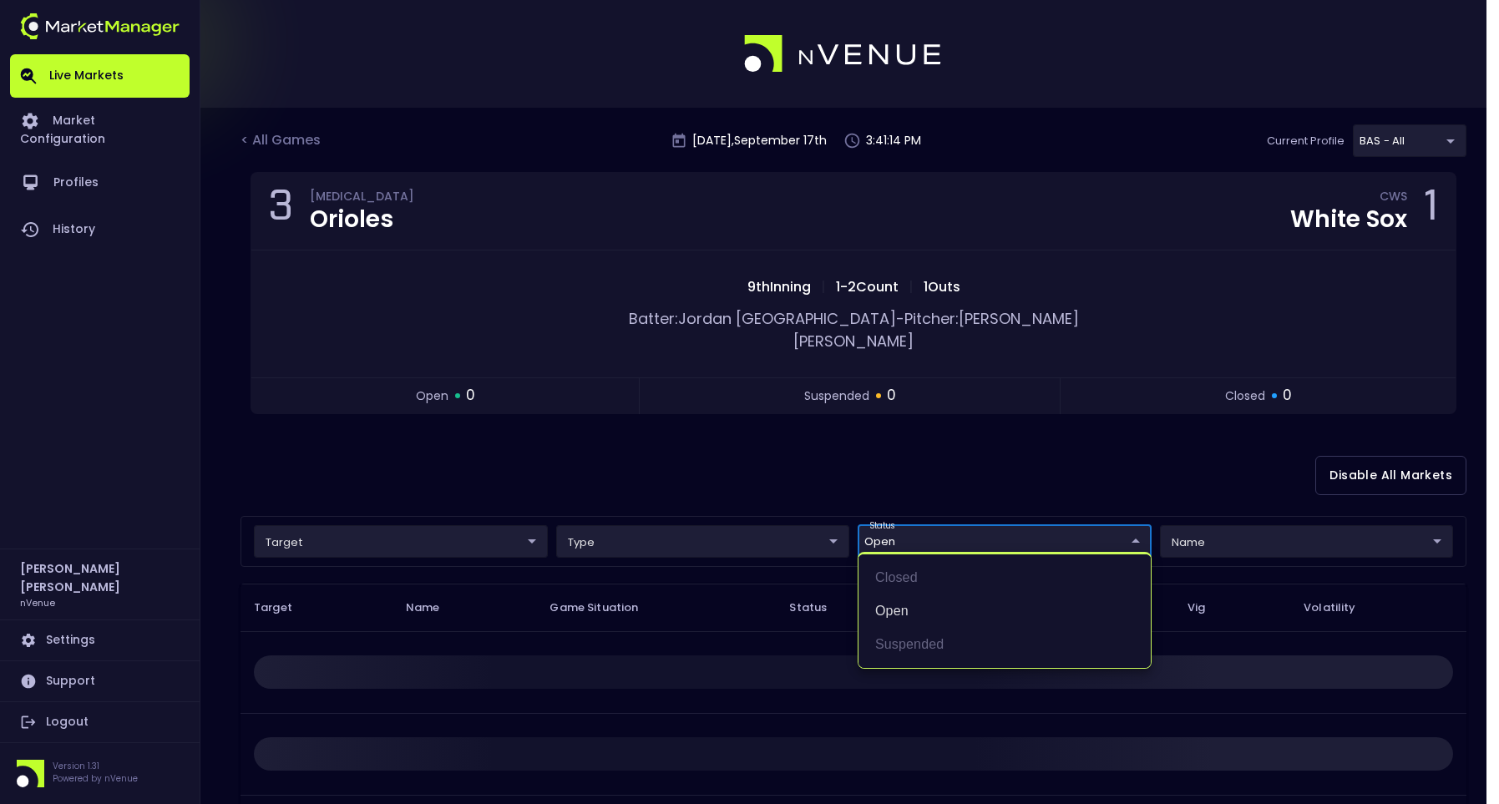
click at [672, 459] on div at bounding box center [749, 402] width 1499 height 804
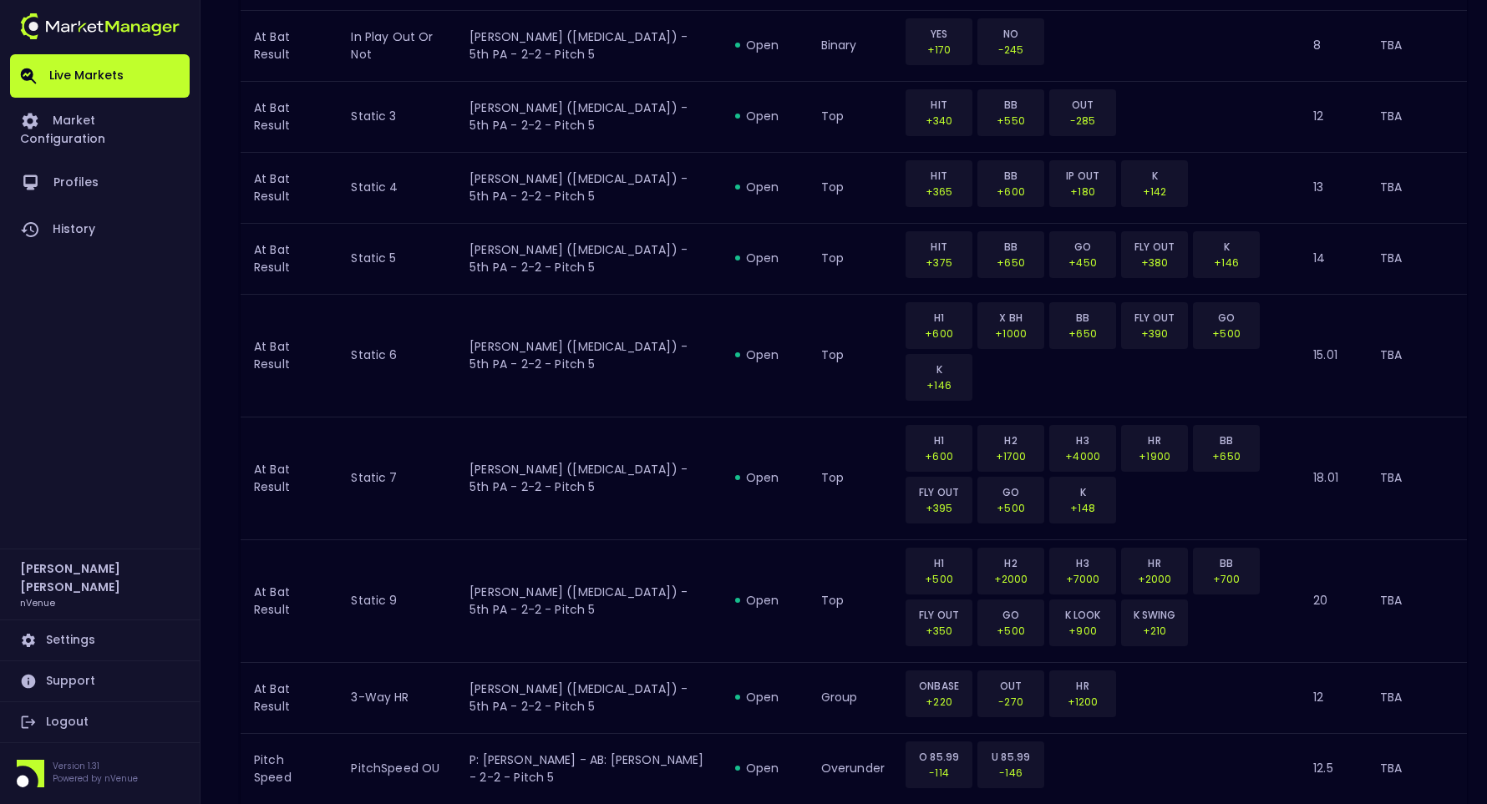
scroll to position [1819, 0]
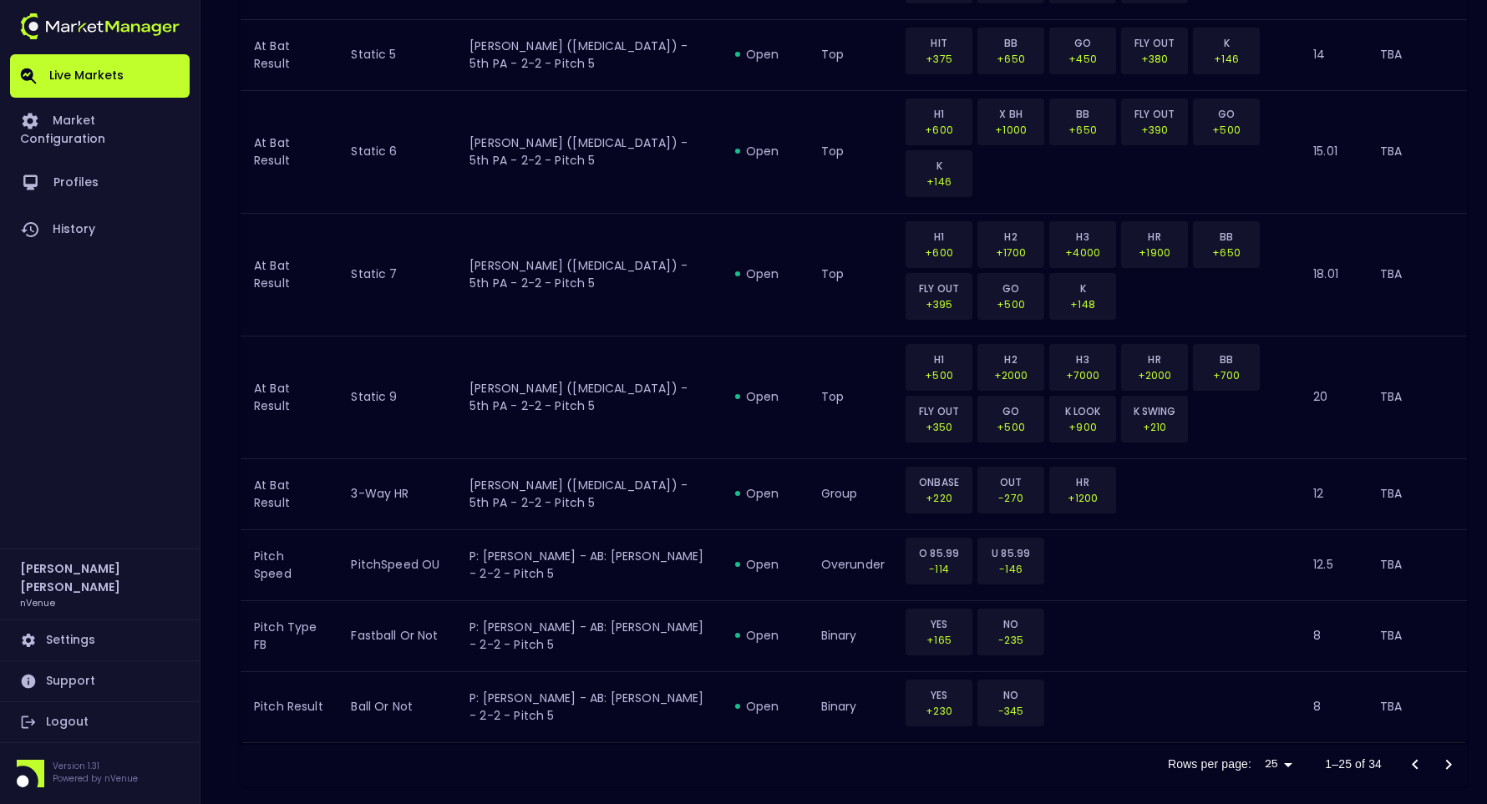
click at [1451, 759] on icon "Go to next page" at bounding box center [1449, 764] width 6 height 10
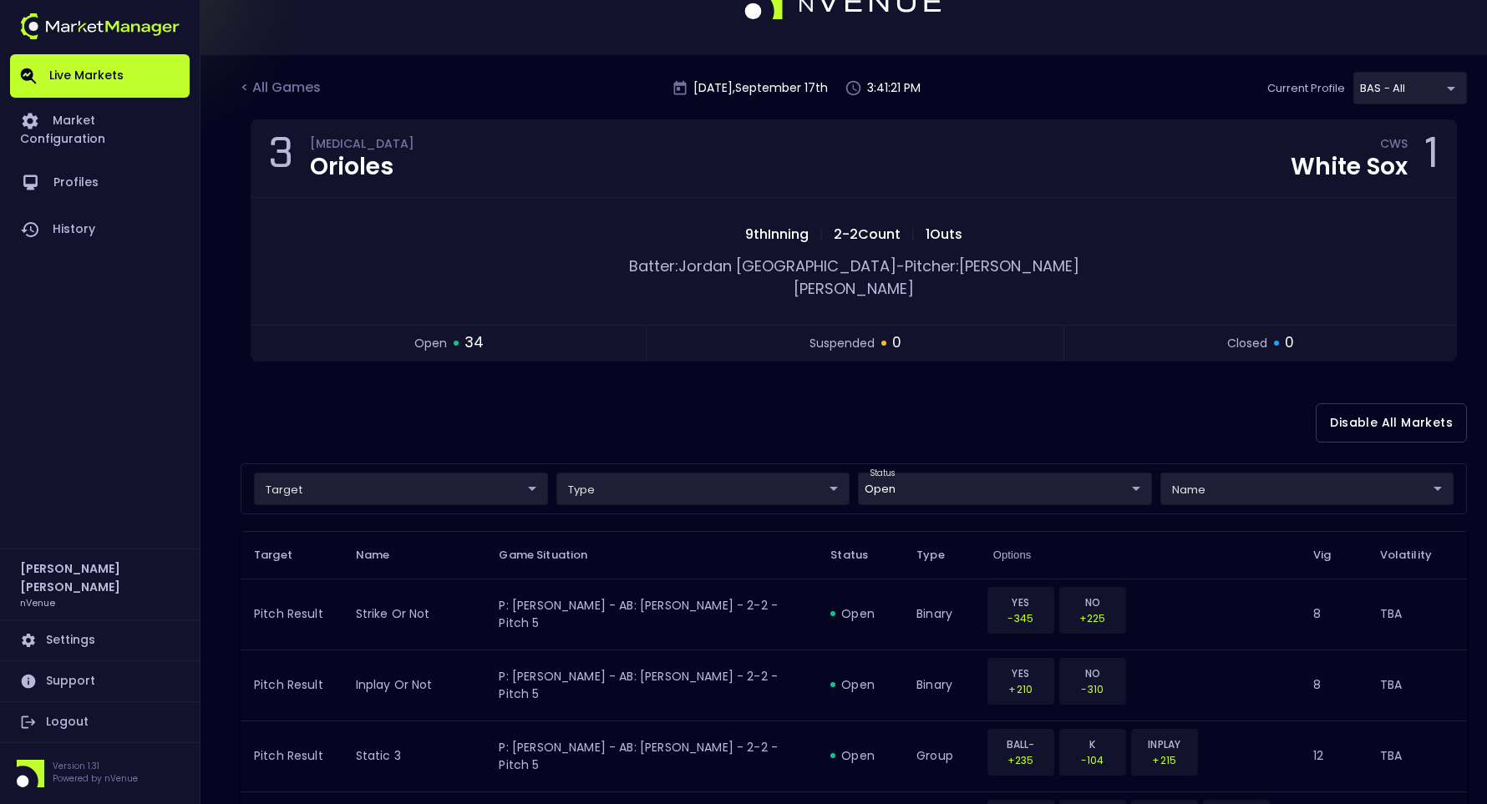
scroll to position [0, 0]
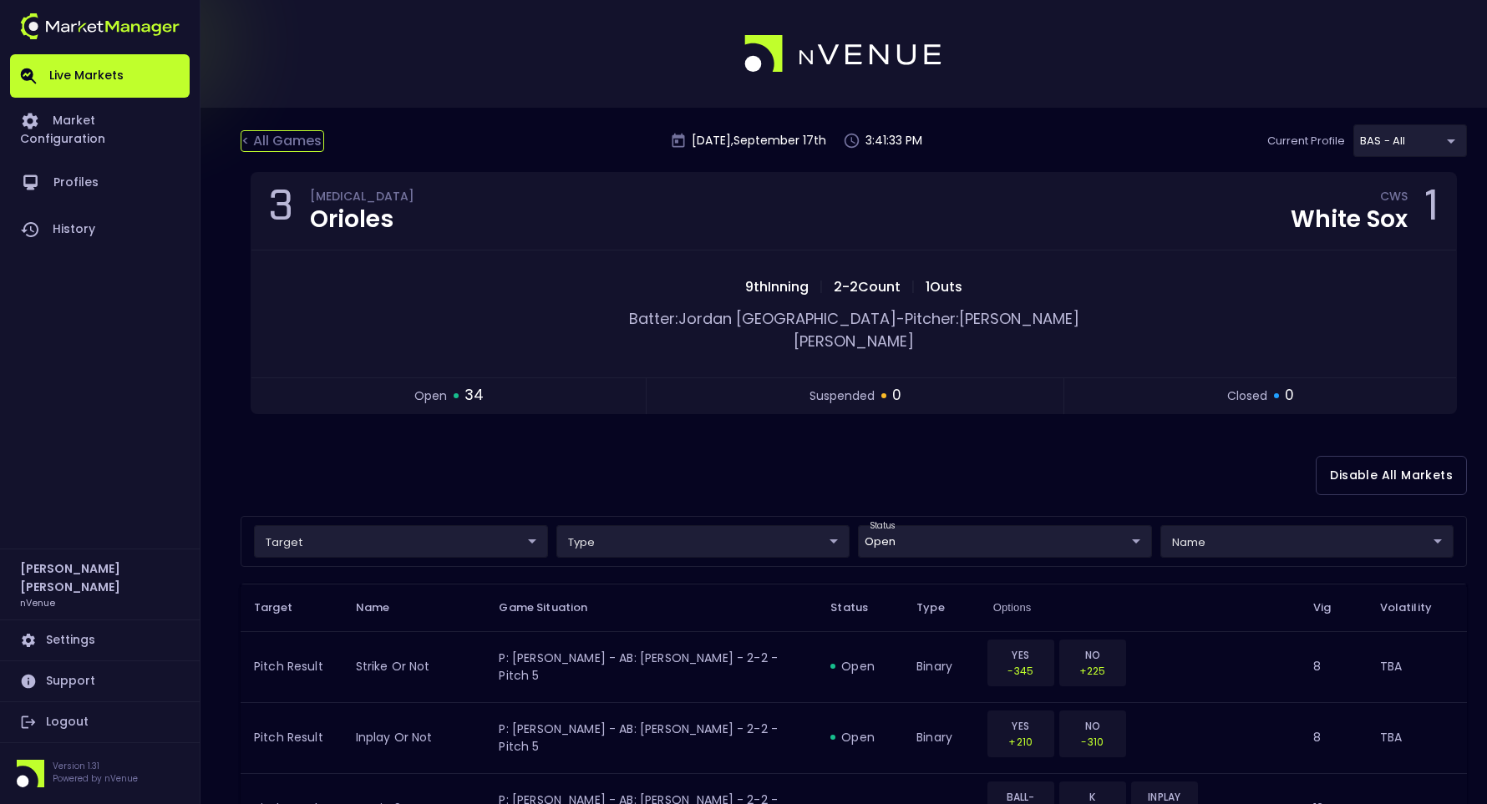
click at [303, 138] on div "< All Games" at bounding box center [283, 141] width 84 height 22
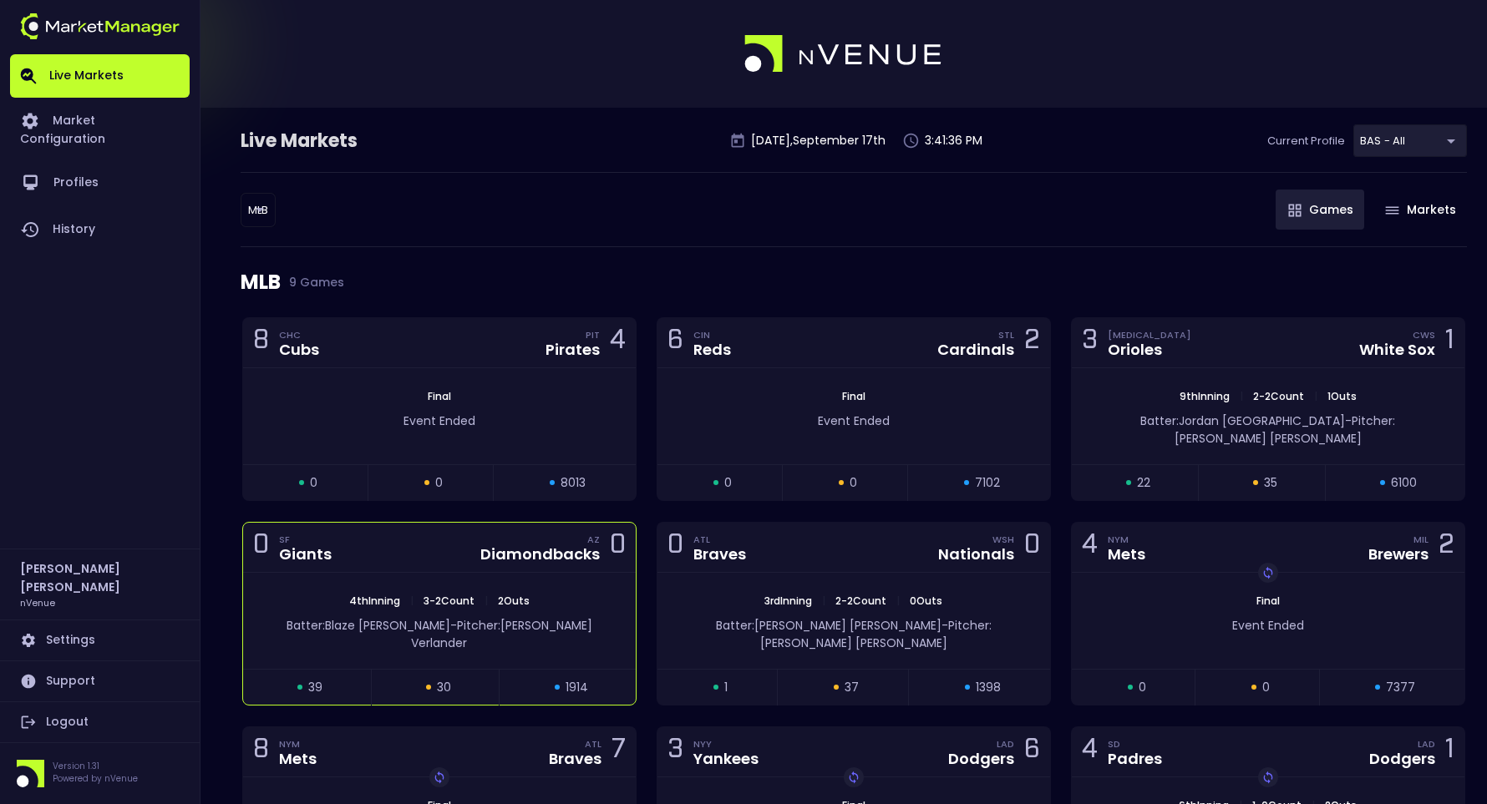
click at [337, 536] on div "0 SF Giants" at bounding box center [297, 547] width 89 height 23
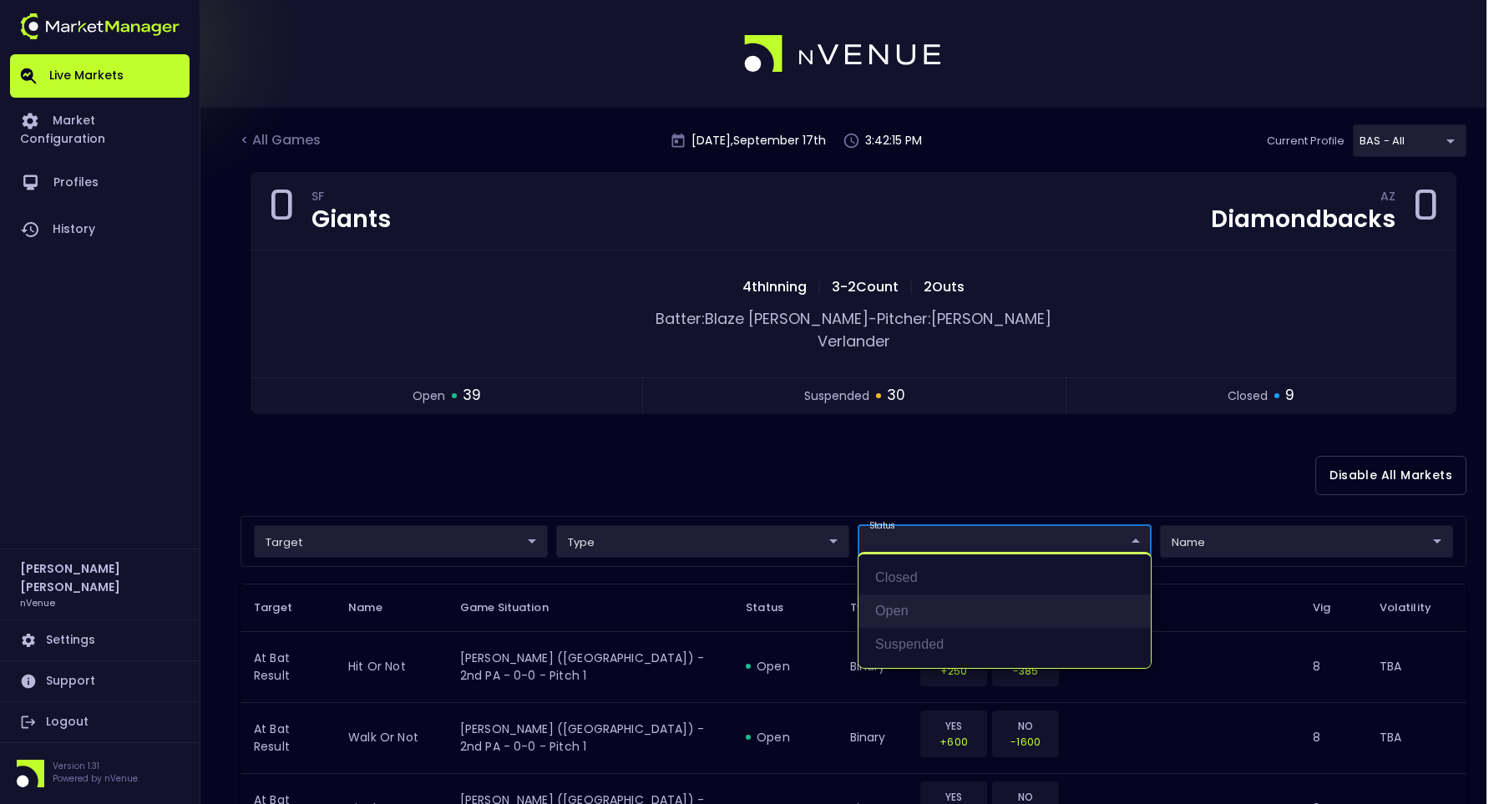
click at [954, 597] on li "open" at bounding box center [1005, 611] width 292 height 33
type input "open"
click at [687, 449] on div at bounding box center [749, 402] width 1499 height 804
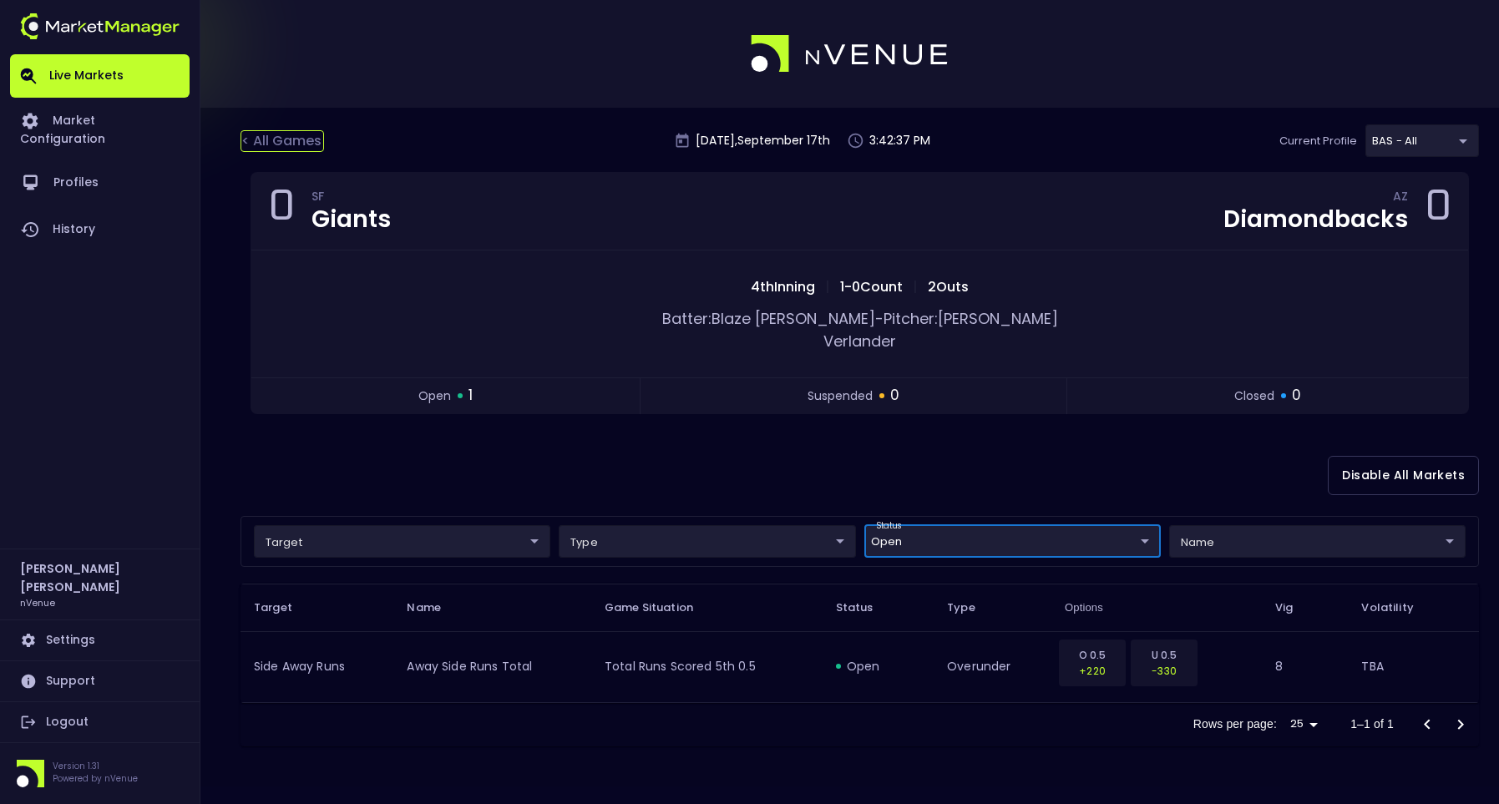
click at [288, 137] on div "< All Games" at bounding box center [283, 141] width 84 height 22
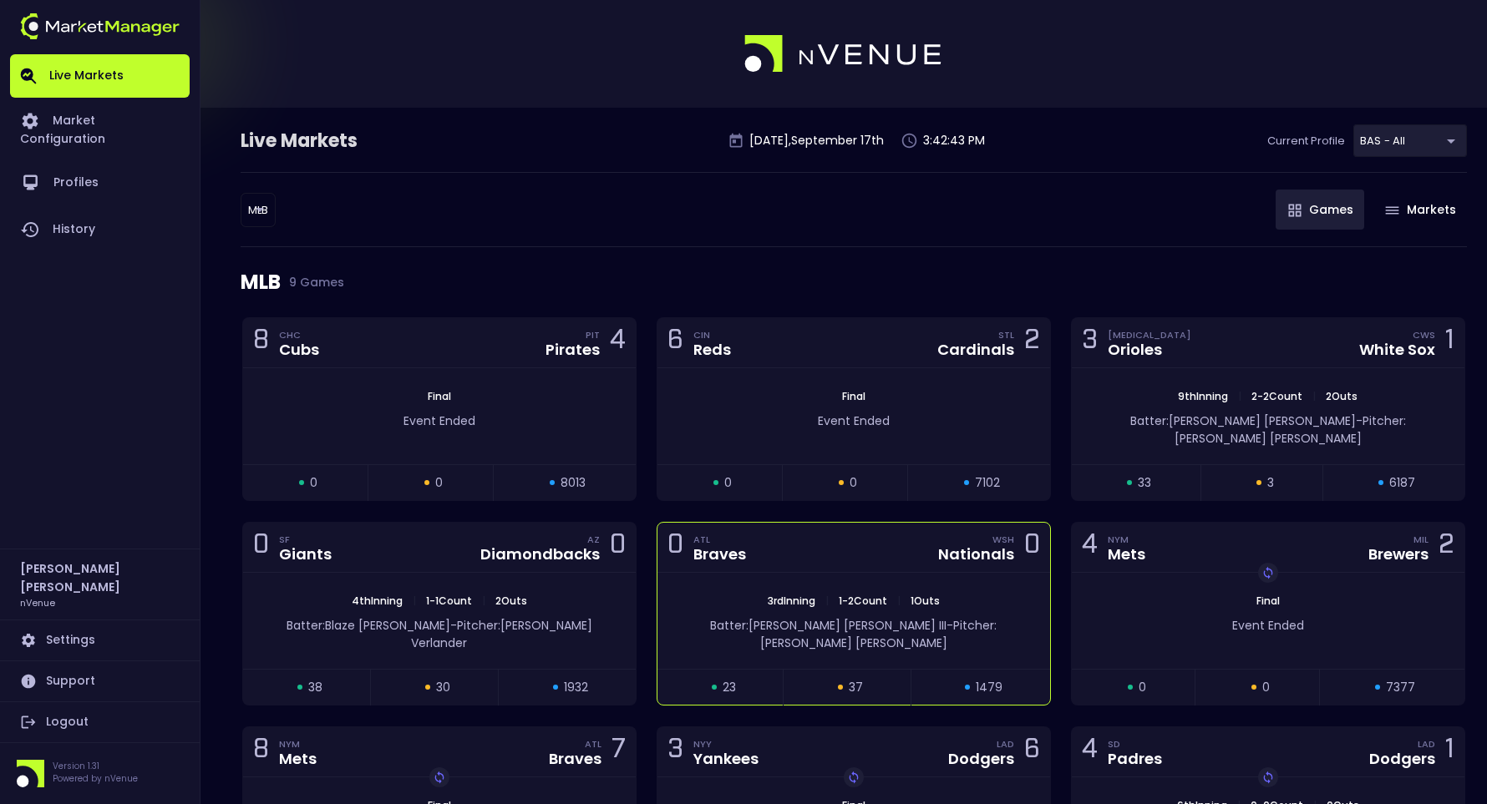
click at [820, 523] on div "0 ATL Braves WSH Nationals 0" at bounding box center [853, 548] width 393 height 50
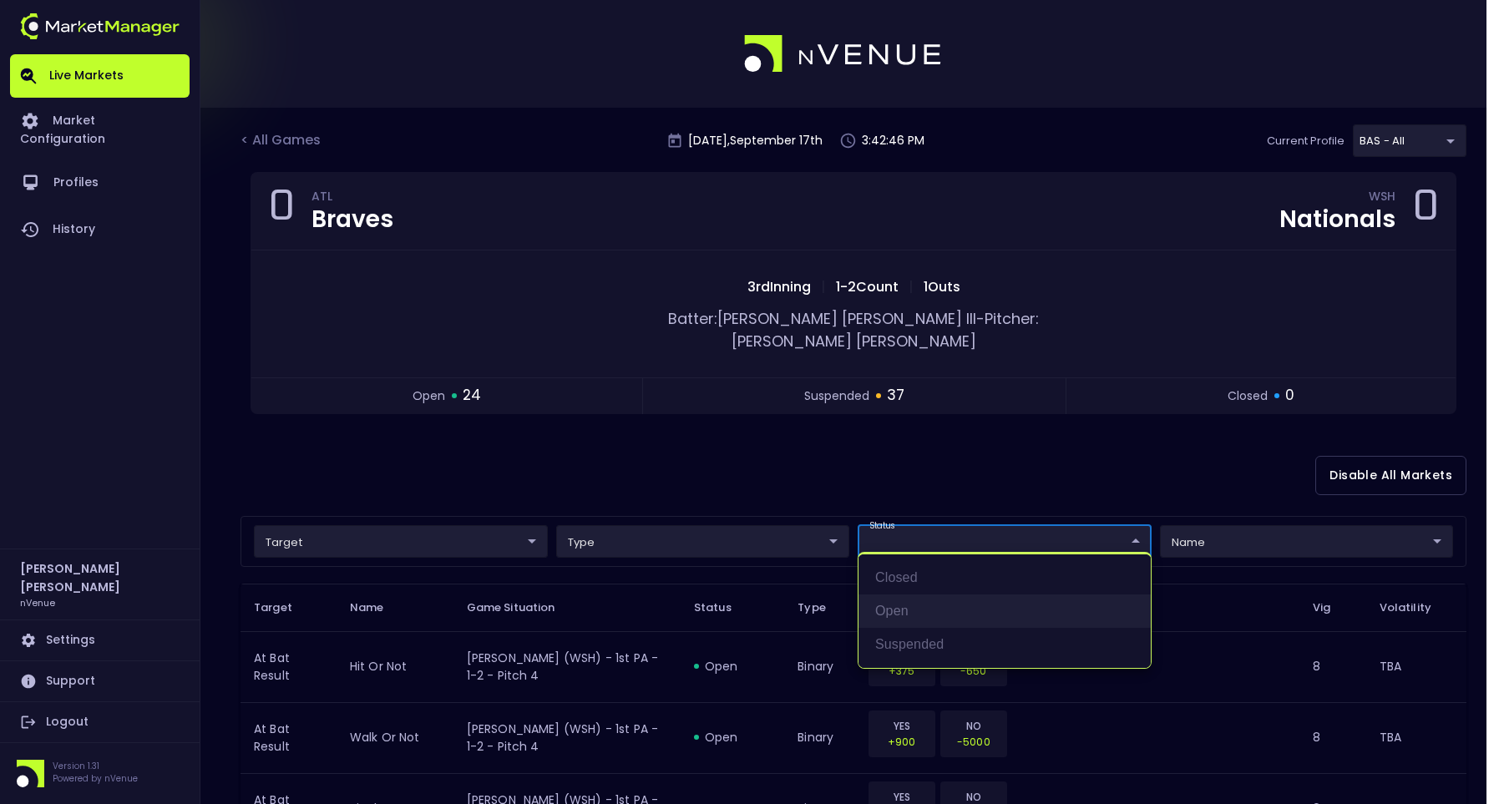
click at [910, 609] on li "open" at bounding box center [1005, 611] width 292 height 33
type input "open"
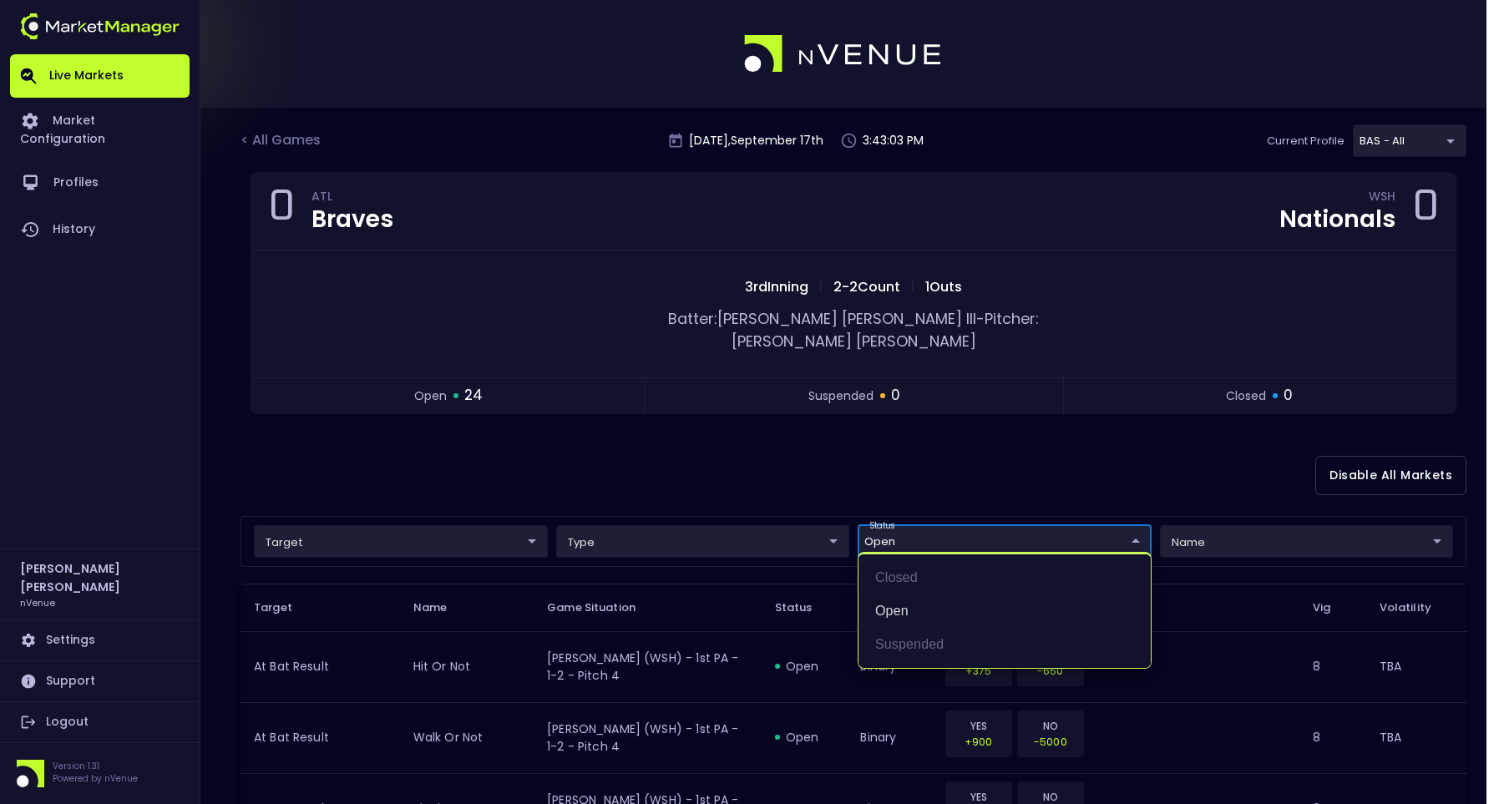
click at [760, 408] on div at bounding box center [749, 402] width 1499 height 804
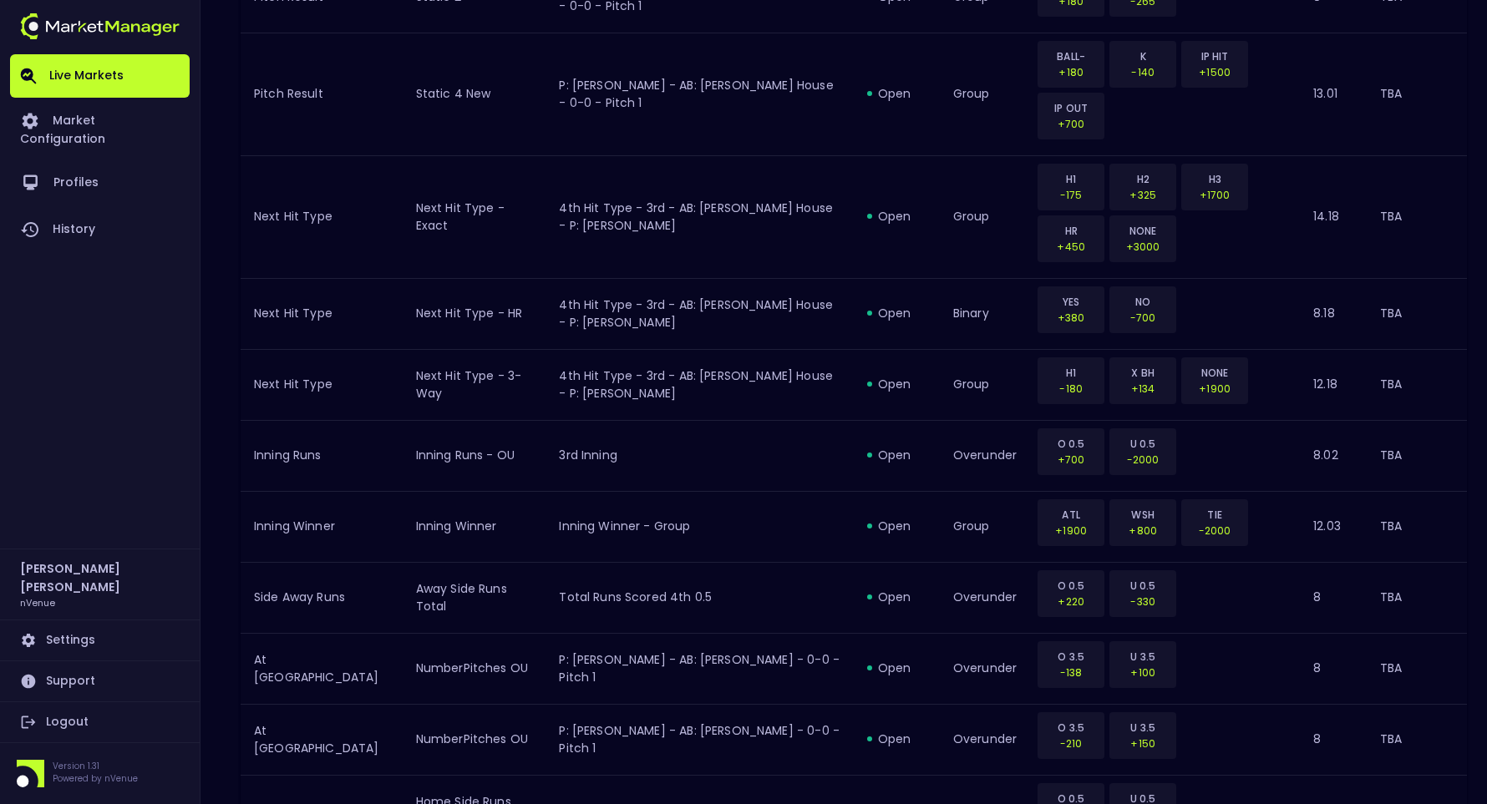
scroll to position [1328, 0]
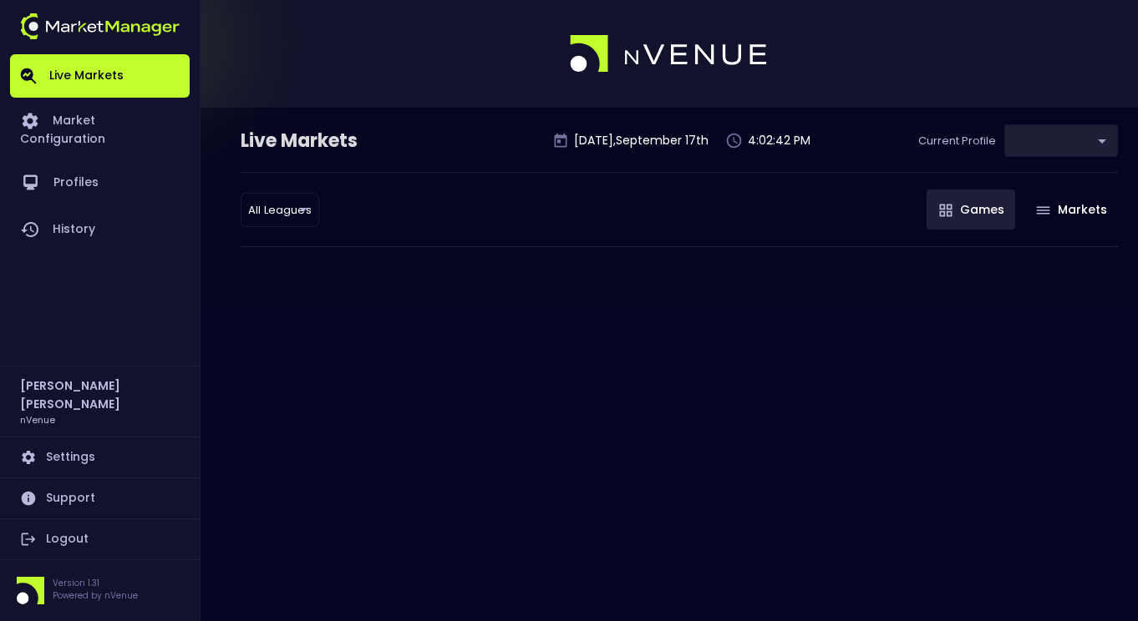
type input "0d810fa5-e353-4d9c-b11d-31f095cae871"
click at [277, 205] on body "Live Markets Market Configuration Profiles History [PERSON_NAME] nVenue Setting…" at bounding box center [569, 310] width 1138 height 621
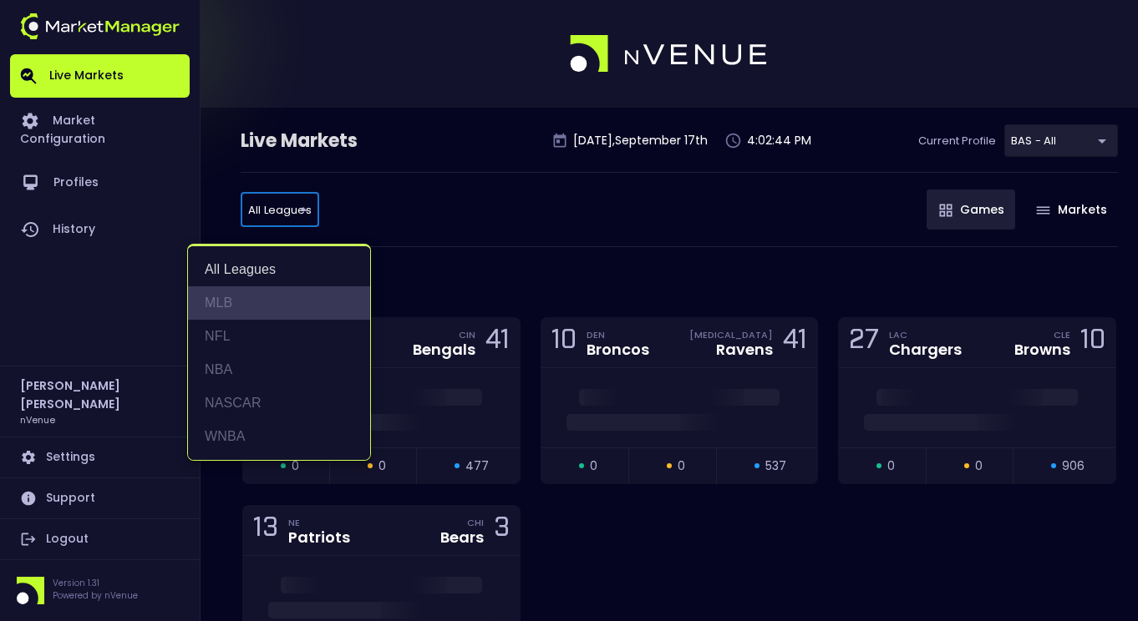
click at [251, 300] on li "MLB" at bounding box center [279, 302] width 182 height 33
type input "MLB"
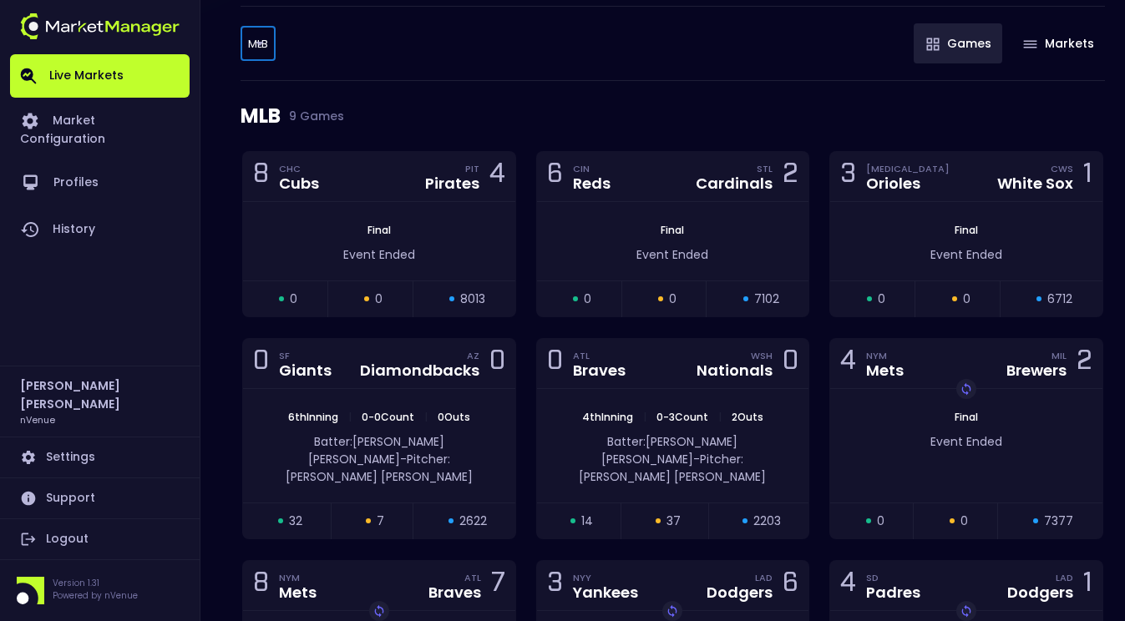
scroll to position [167, 0]
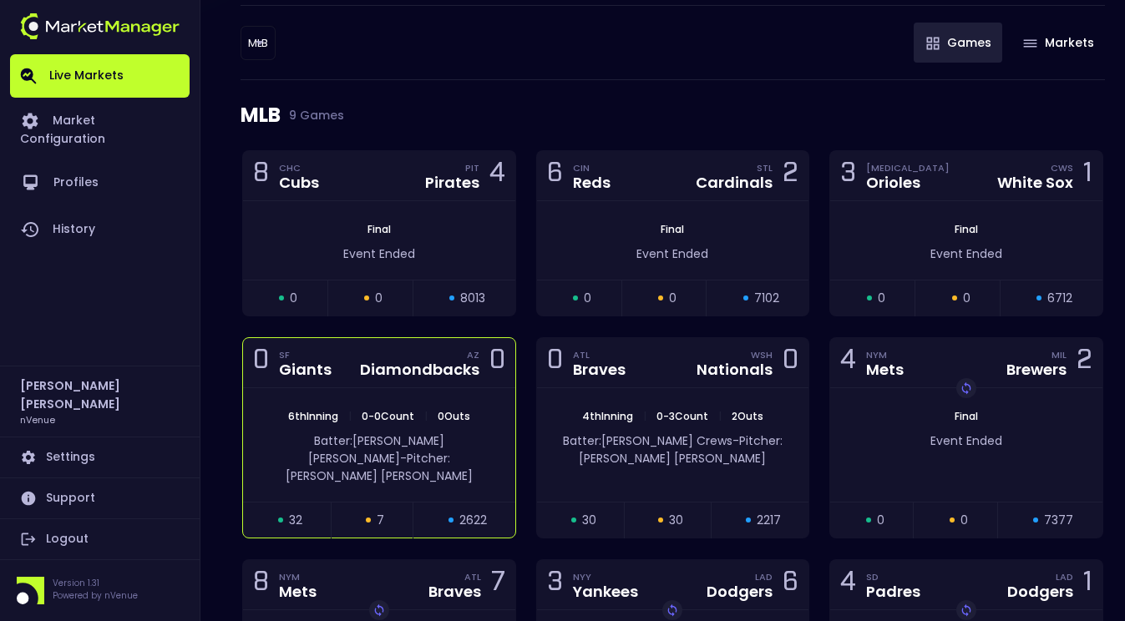
click at [382, 378] on div "Diamondbacks" at bounding box center [419, 369] width 119 height 15
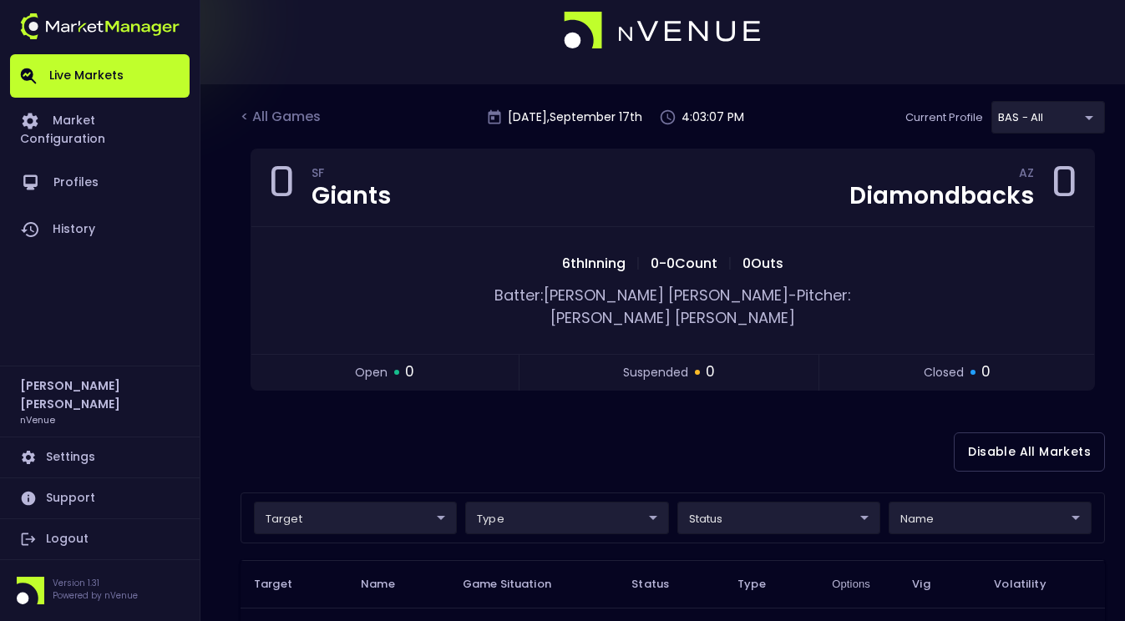
scroll to position [0, 0]
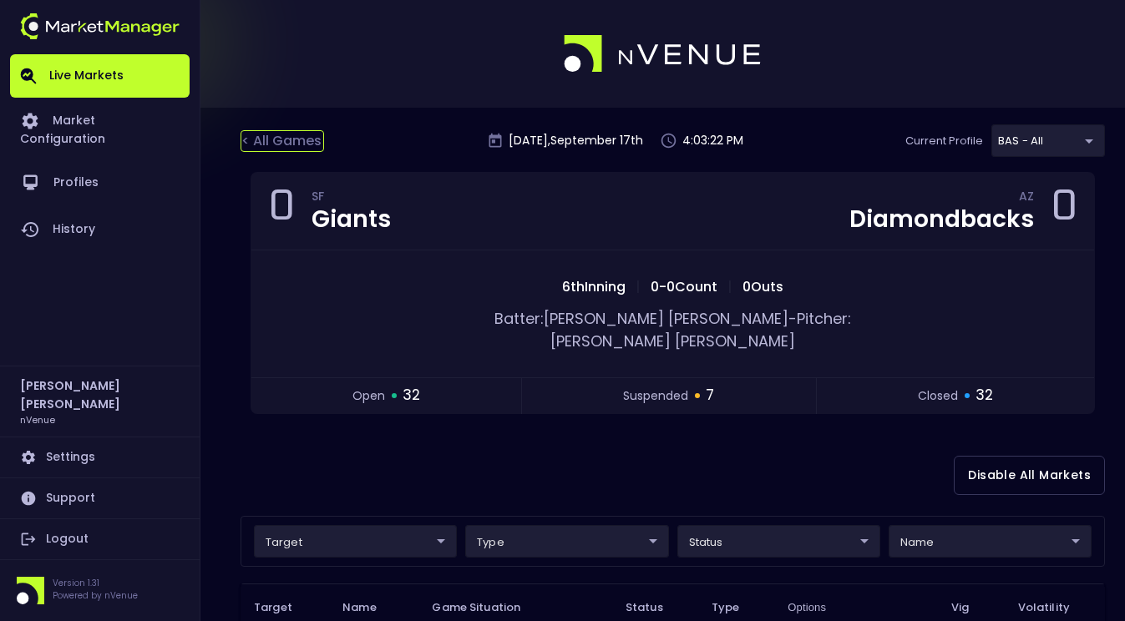
click at [293, 142] on div "< All Games" at bounding box center [283, 141] width 84 height 22
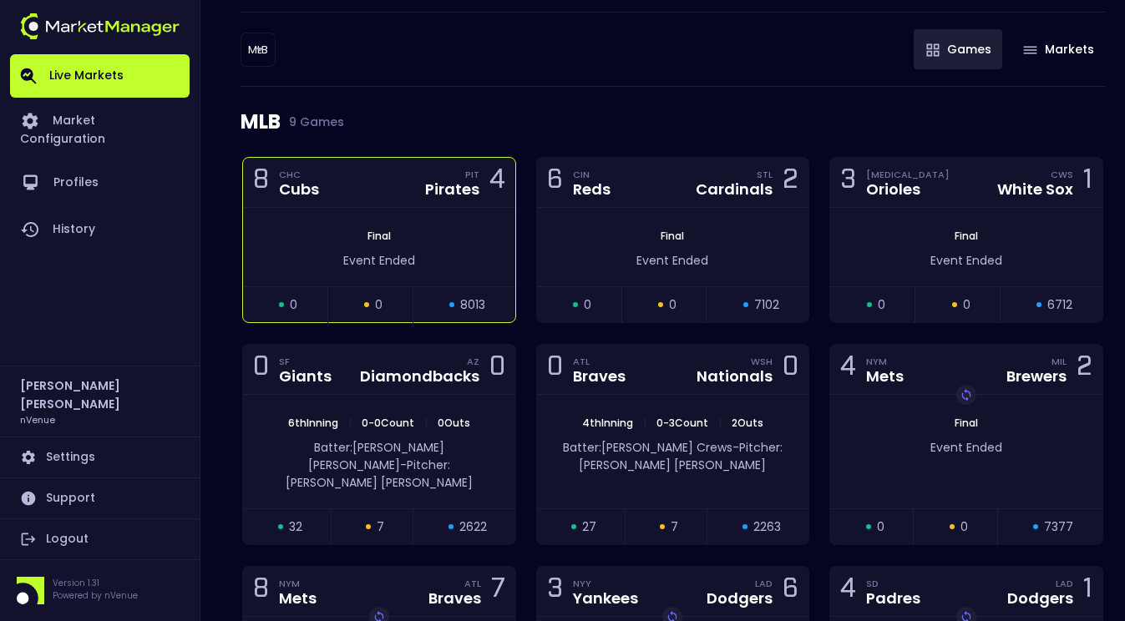
scroll to position [167, 0]
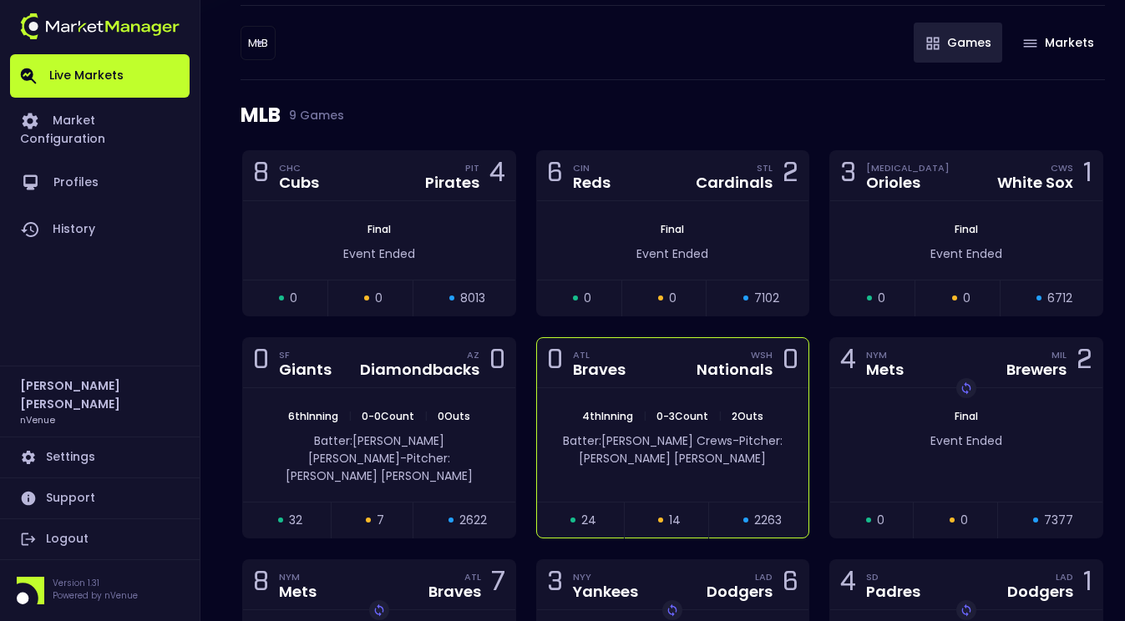
click at [661, 377] on div "0 ATL Braves WSH Nationals 0" at bounding box center [673, 363] width 272 height 50
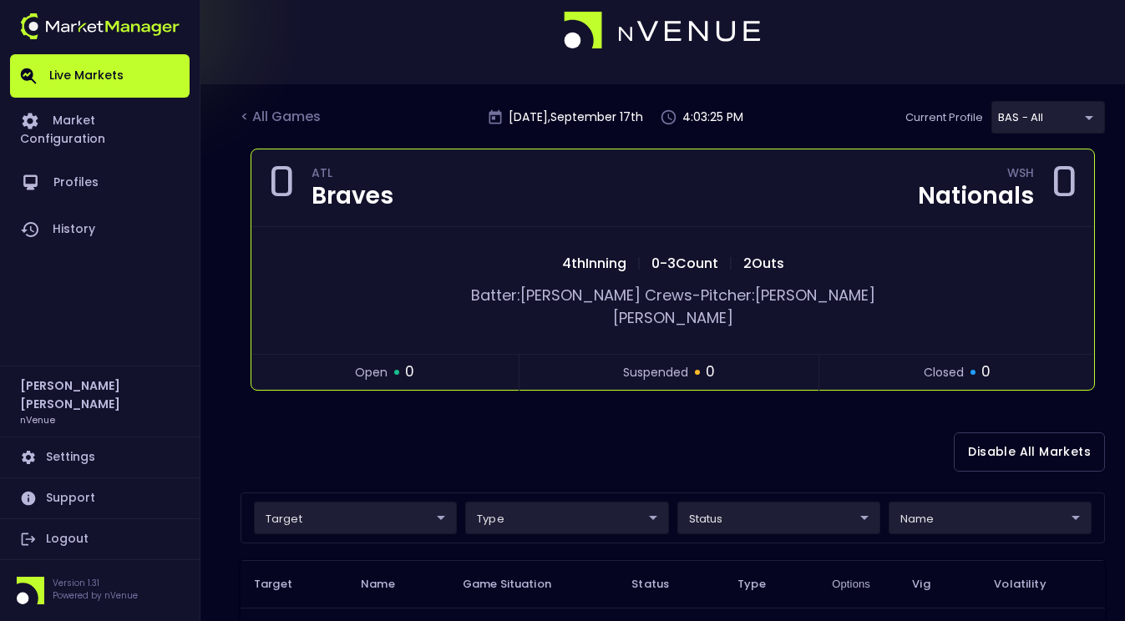
scroll to position [0, 0]
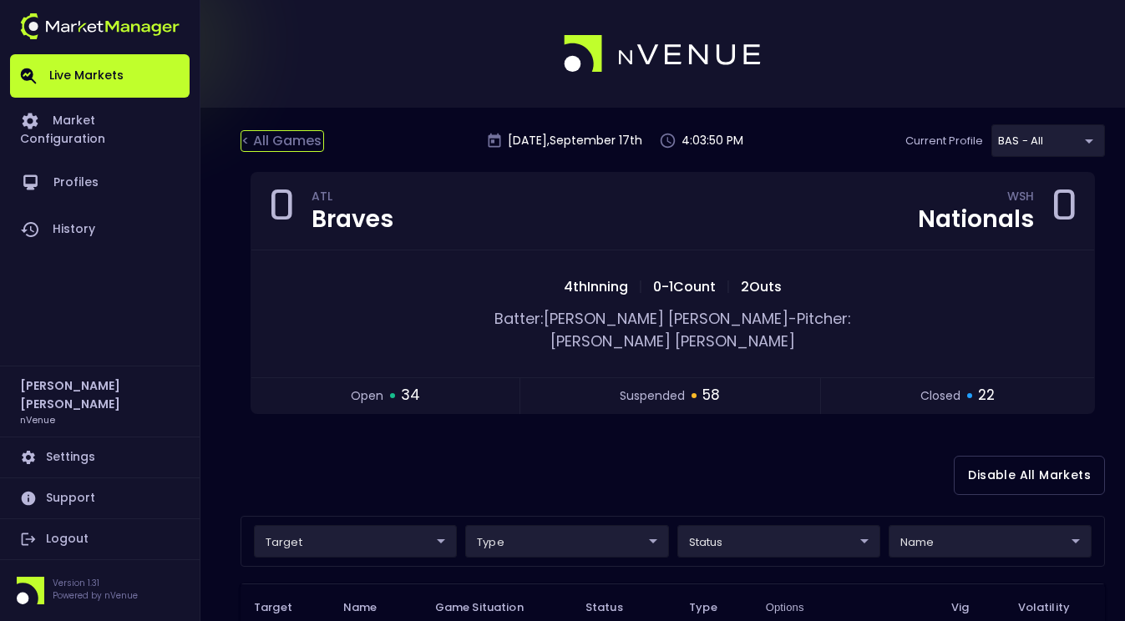
click at [302, 140] on div "< All Games" at bounding box center [283, 141] width 84 height 22
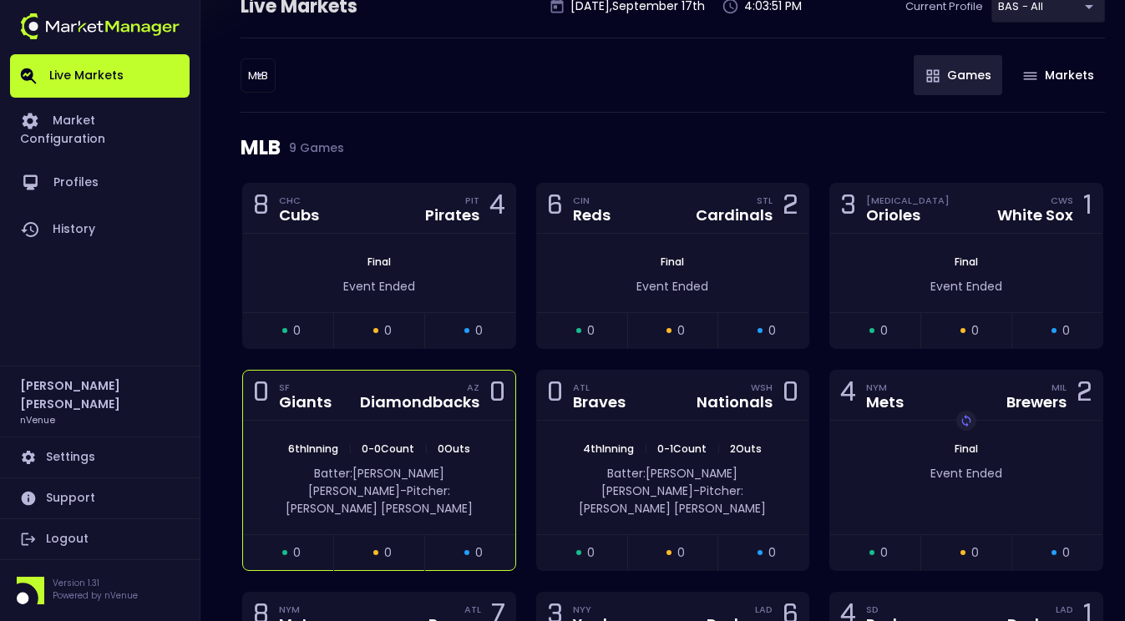
scroll to position [167, 0]
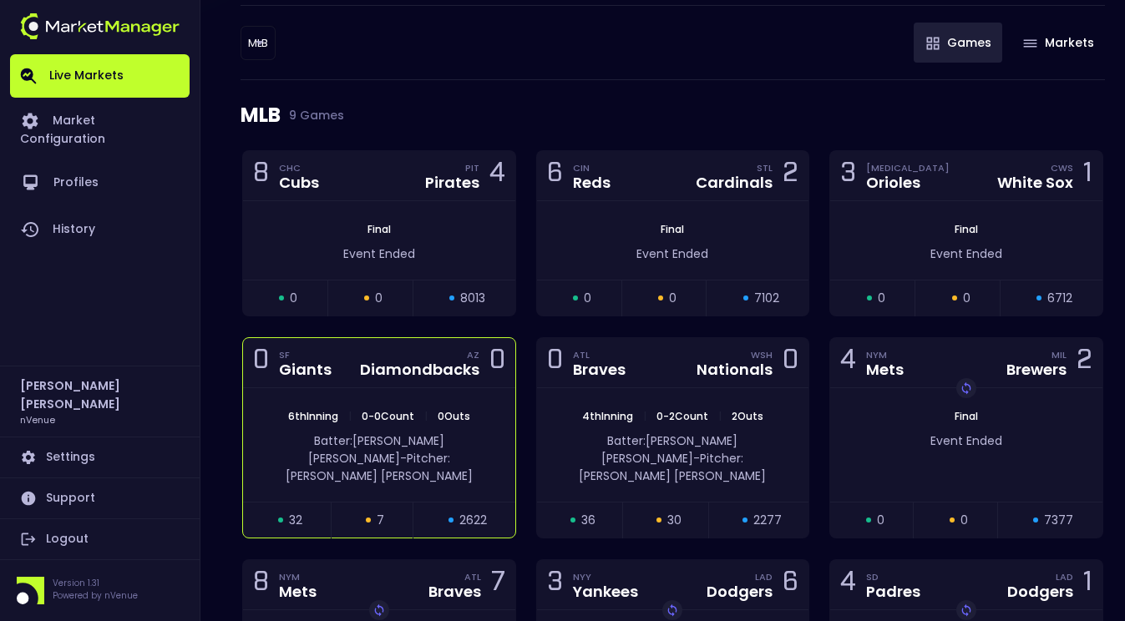
click at [369, 368] on div "Diamondbacks" at bounding box center [419, 369] width 119 height 15
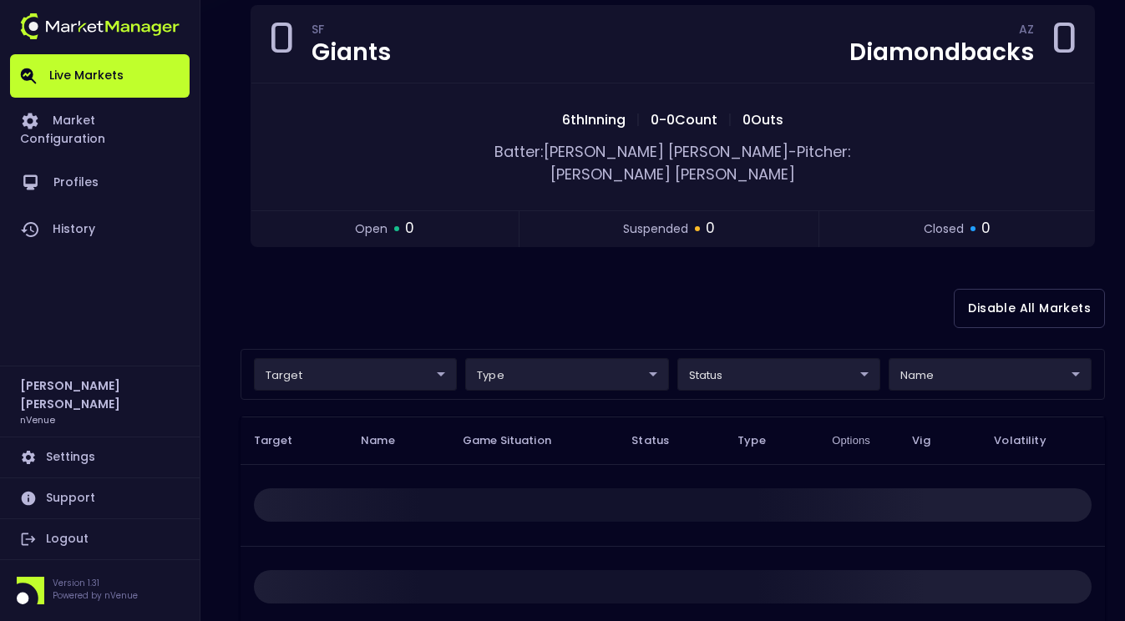
scroll to position [0, 0]
